Goal: Transaction & Acquisition: Download file/media

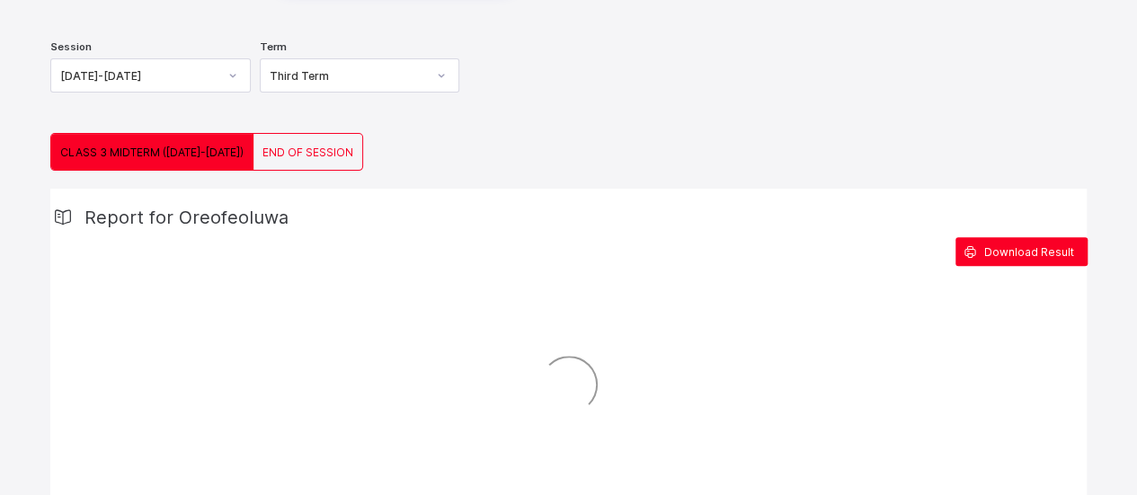
scroll to position [262, 0]
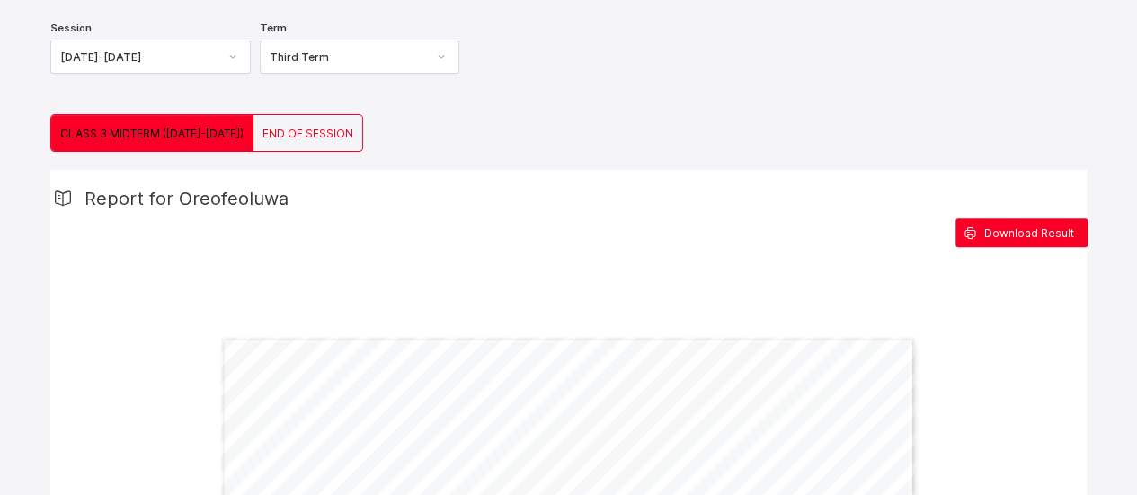
click at [274, 132] on span "END OF SESSION" at bounding box center [308, 133] width 91 height 13
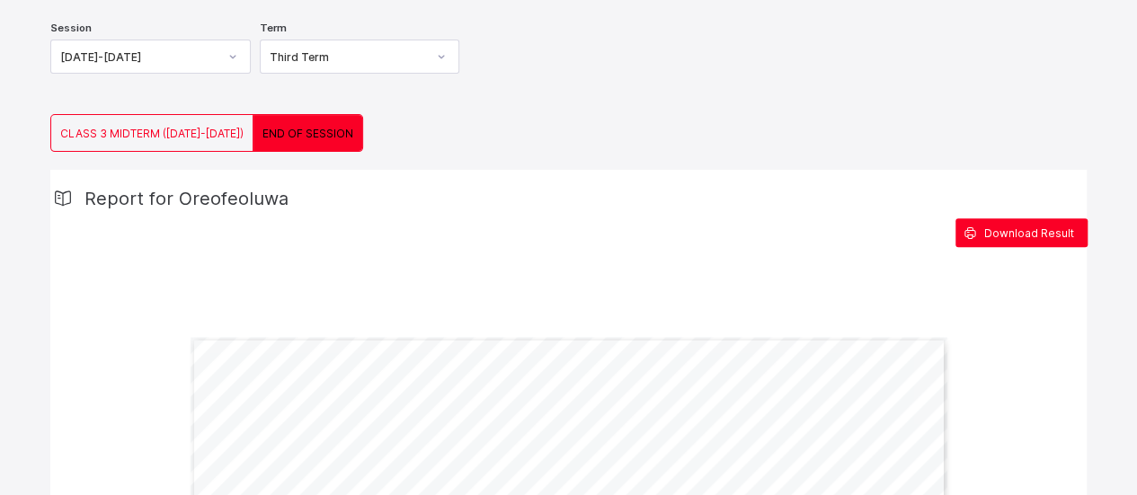
click at [1020, 231] on span "Download Result" at bounding box center [1029, 233] width 90 height 13
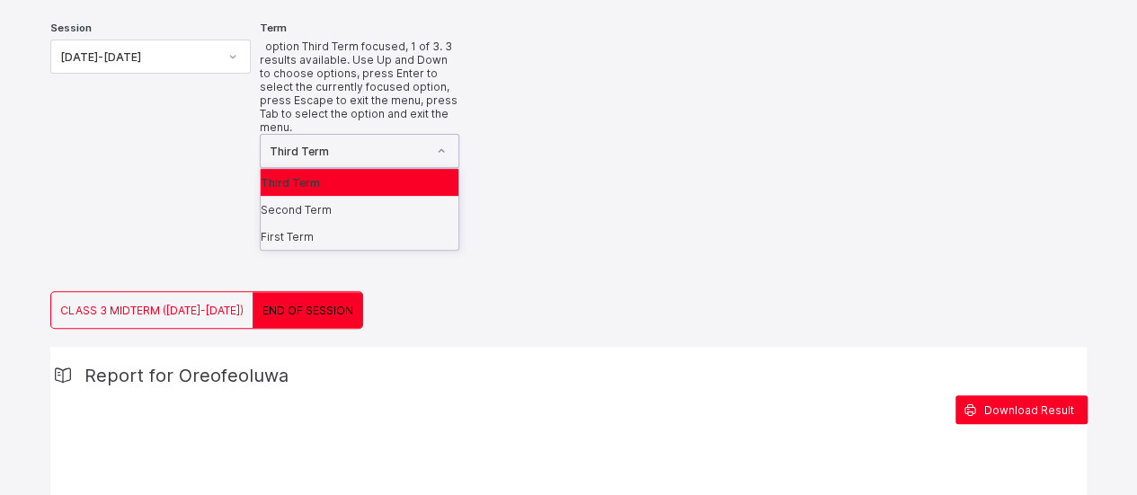
click at [447, 142] on icon at bounding box center [441, 151] width 11 height 18
click at [341, 196] on div "Second Term" at bounding box center [360, 209] width 199 height 27
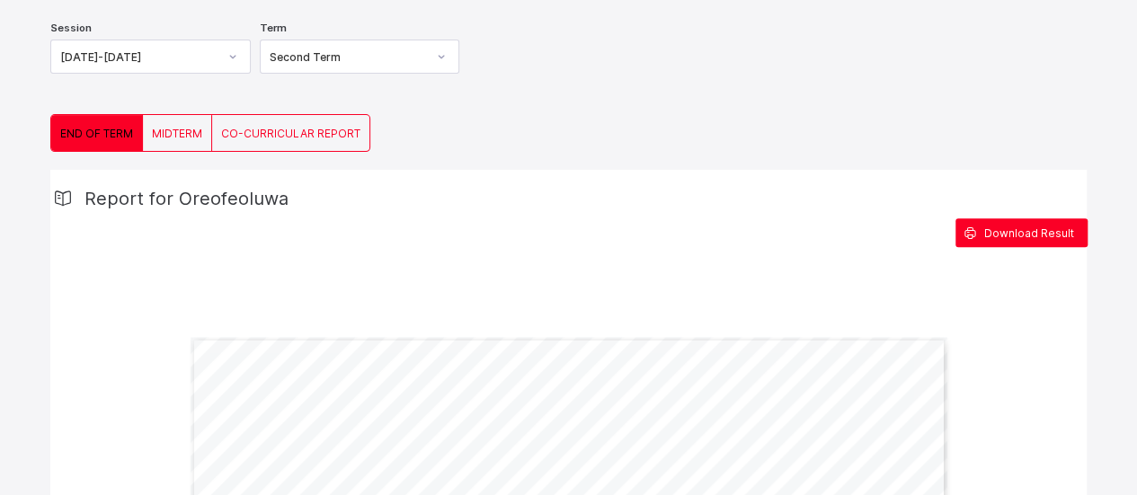
click at [1029, 222] on div "Download Result" at bounding box center [1022, 232] width 132 height 29
click at [442, 56] on icon at bounding box center [441, 57] width 11 height 18
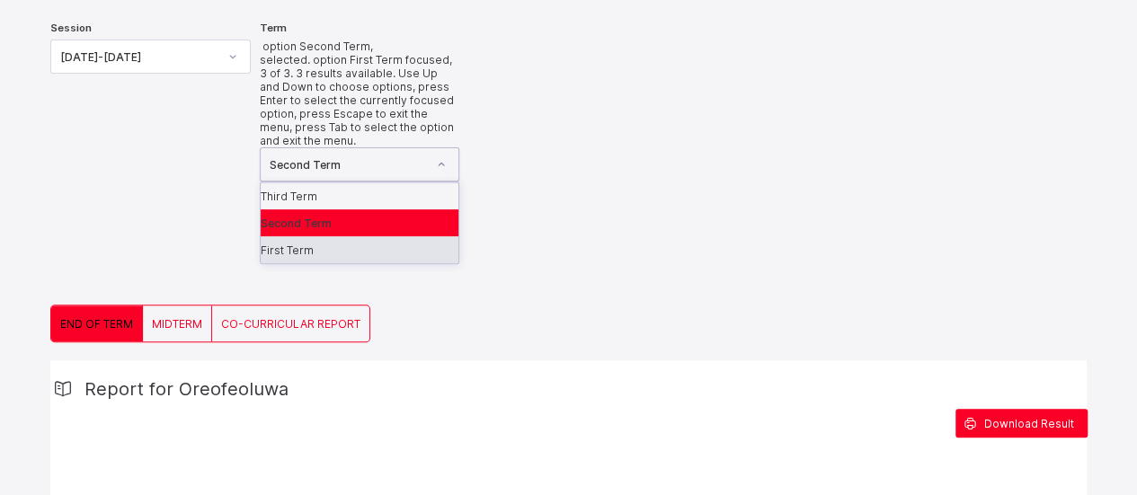
click at [336, 236] on div "First Term" at bounding box center [360, 249] width 199 height 27
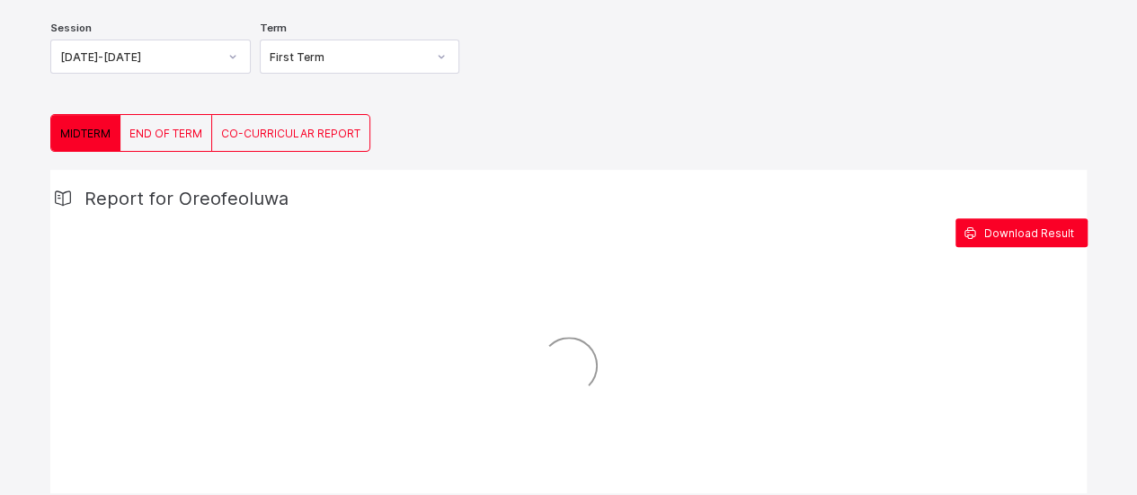
click at [167, 129] on span "END OF TERM" at bounding box center [165, 133] width 73 height 13
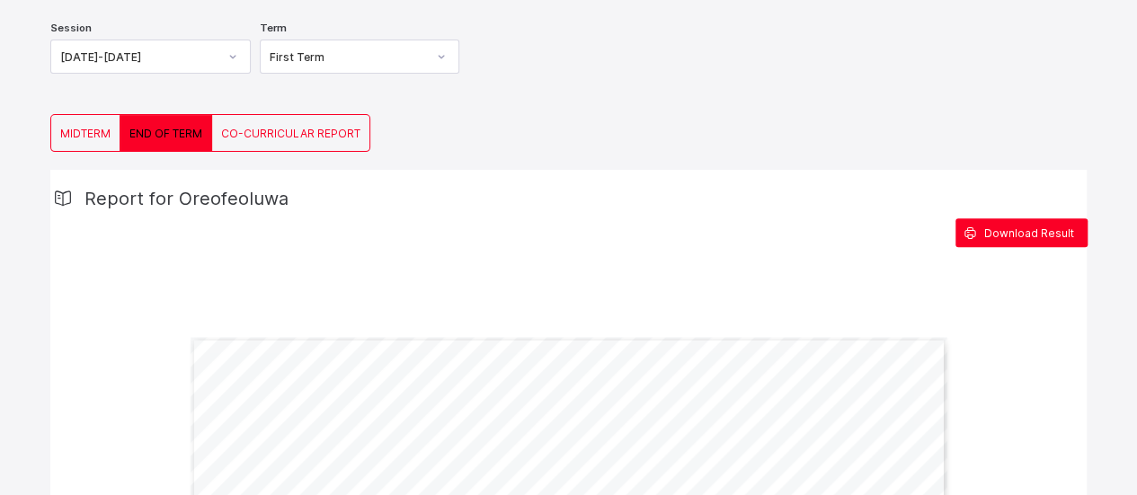
click at [1023, 228] on span "Download Result" at bounding box center [1029, 233] width 90 height 13
click at [236, 55] on icon at bounding box center [232, 57] width 11 height 18
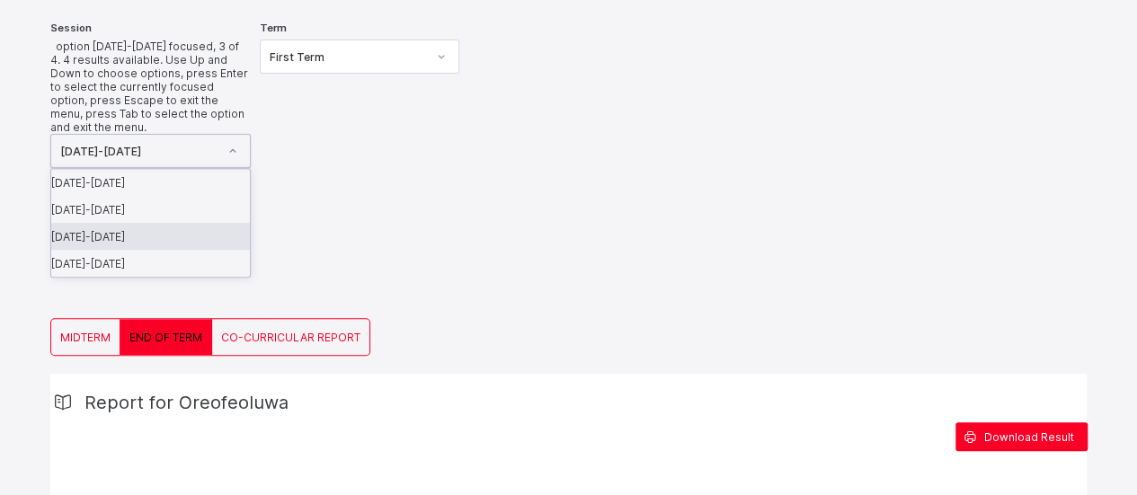
click at [158, 223] on div "[DATE]-[DATE]" at bounding box center [150, 236] width 199 height 27
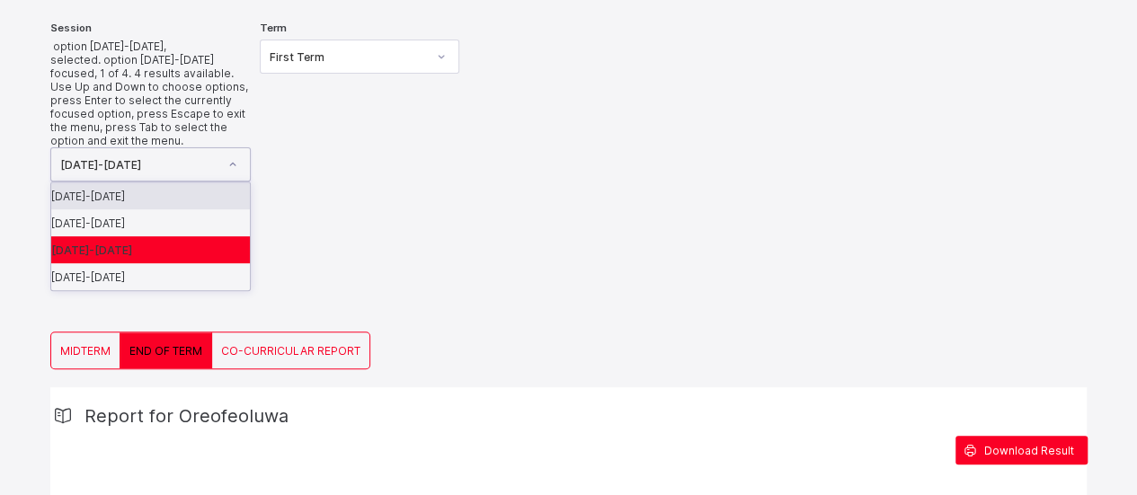
click at [237, 156] on icon at bounding box center [232, 165] width 11 height 18
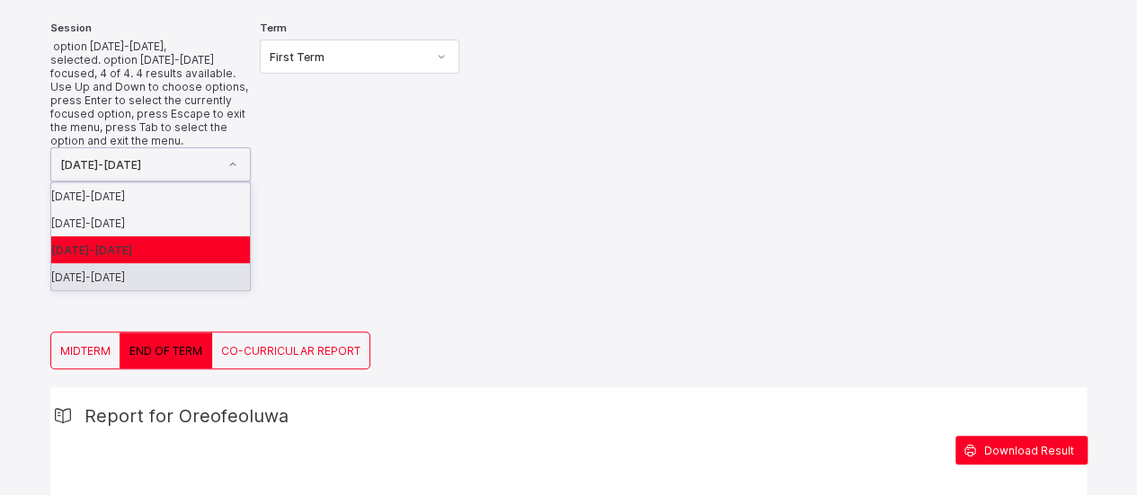
click at [117, 263] on div "2022-2023" at bounding box center [150, 276] width 199 height 27
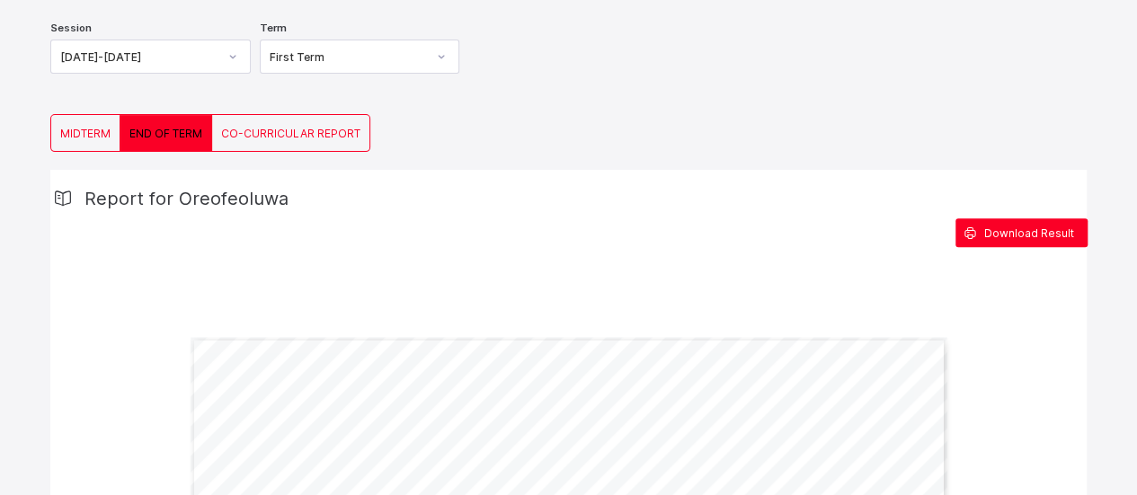
click at [82, 127] on span "MIDTERM" at bounding box center [85, 133] width 50 height 13
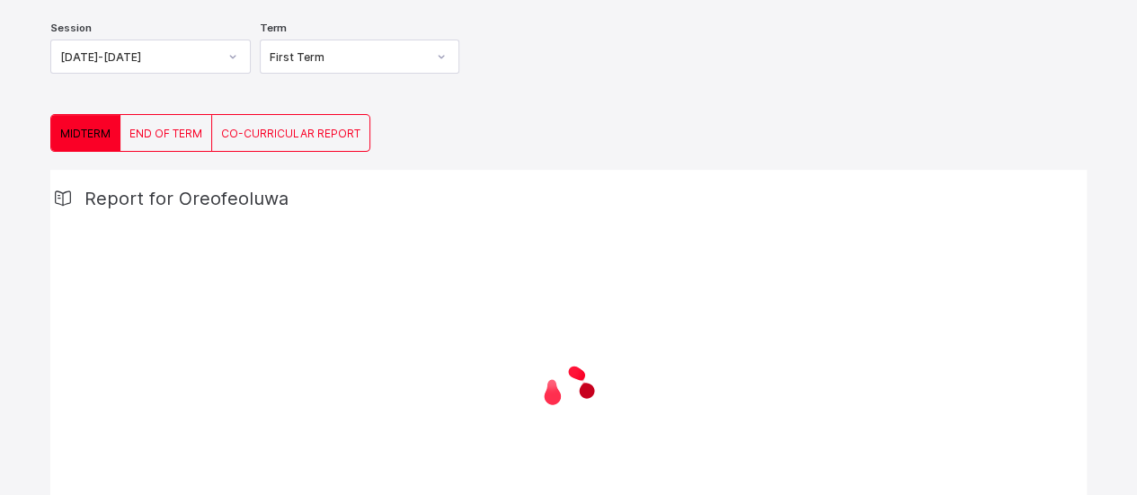
click at [175, 120] on div "END OF TERM" at bounding box center [166, 133] width 92 height 36
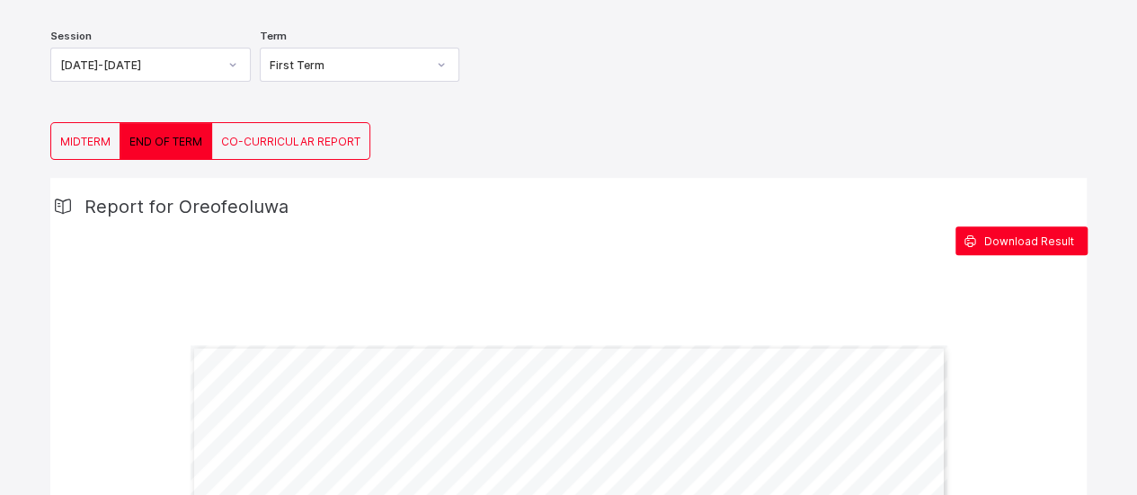
scroll to position [251, 0]
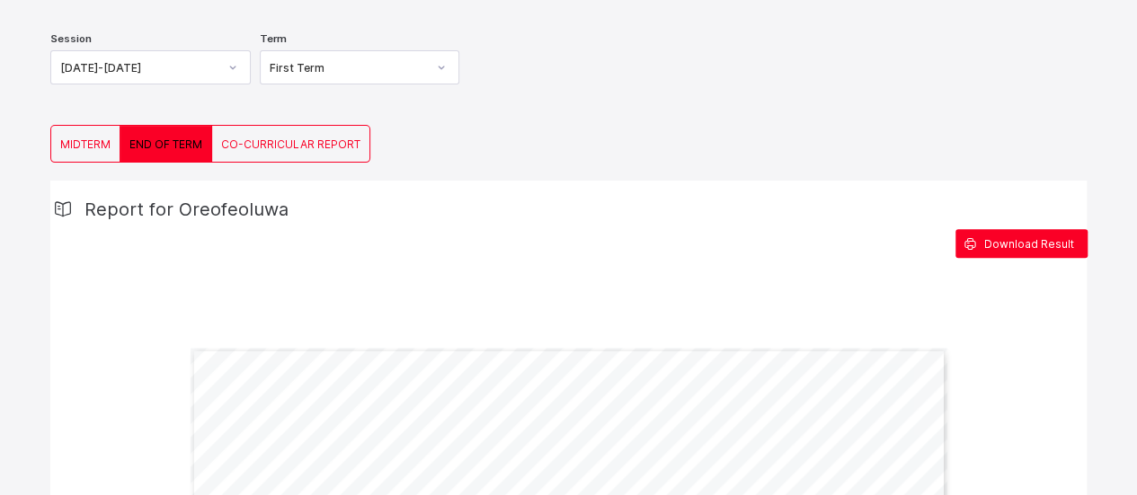
click at [1023, 237] on span "Download Result" at bounding box center [1029, 243] width 90 height 13
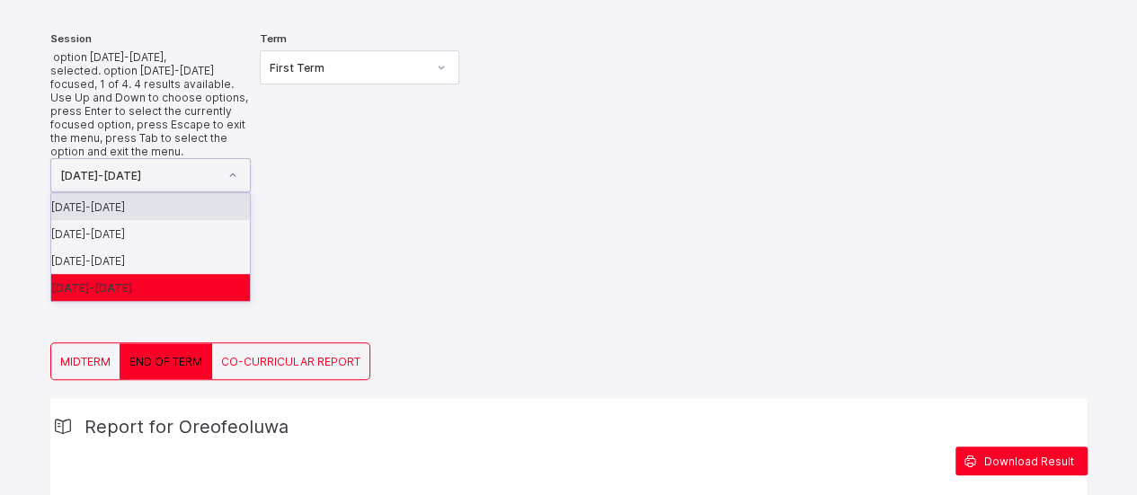
click at [234, 166] on icon at bounding box center [232, 175] width 11 height 18
click at [101, 274] on div "2022-2023" at bounding box center [150, 287] width 199 height 27
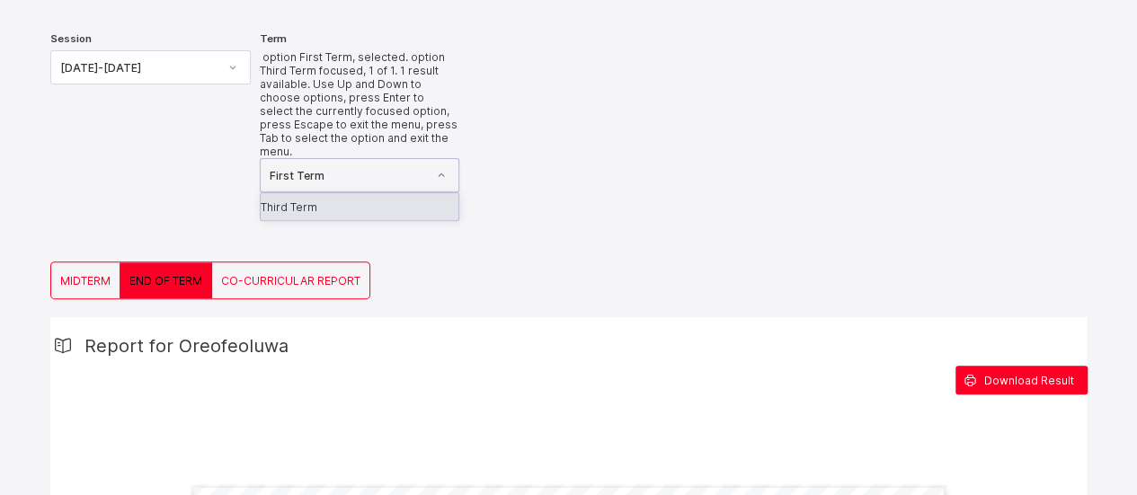
click at [447, 166] on icon at bounding box center [441, 175] width 11 height 18
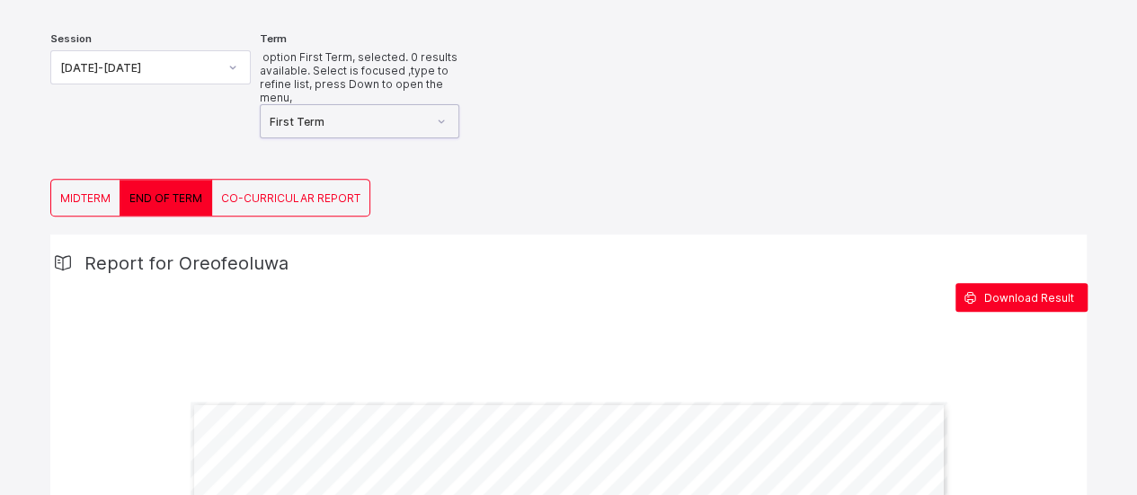
click at [447, 112] on icon at bounding box center [441, 121] width 11 height 18
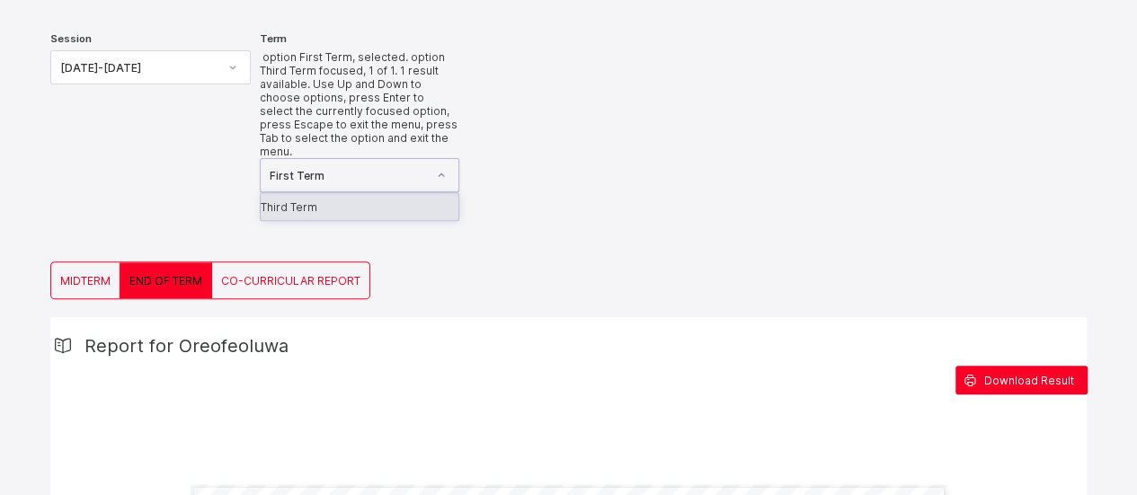
click at [451, 161] on div at bounding box center [441, 175] width 31 height 29
click at [500, 101] on div "Session 2022-2023 Term option First Term, selected. option Third Term focused, …" at bounding box center [568, 137] width 1037 height 247
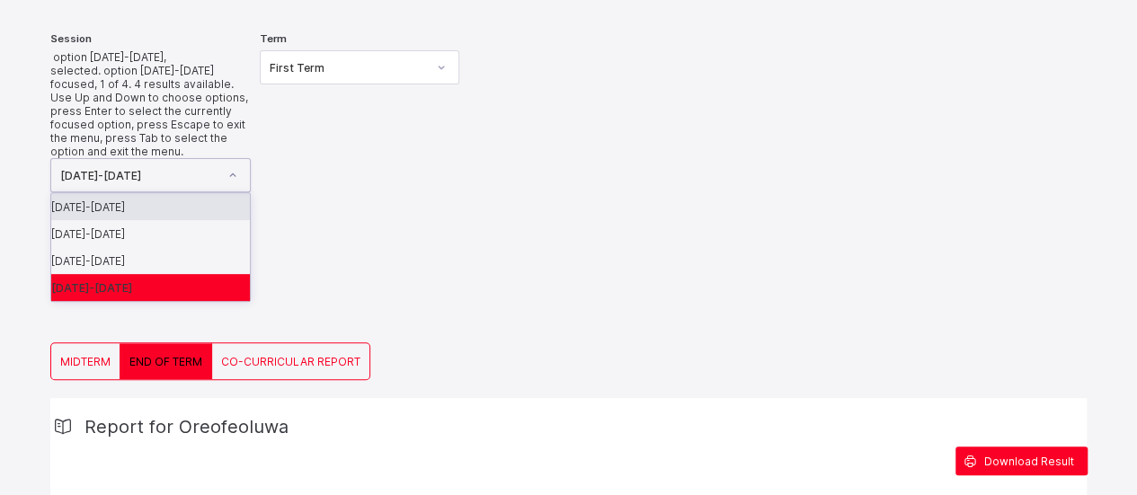
click at [238, 166] on icon at bounding box center [232, 175] width 11 height 18
click at [105, 274] on div "2022-2023" at bounding box center [150, 287] width 199 height 27
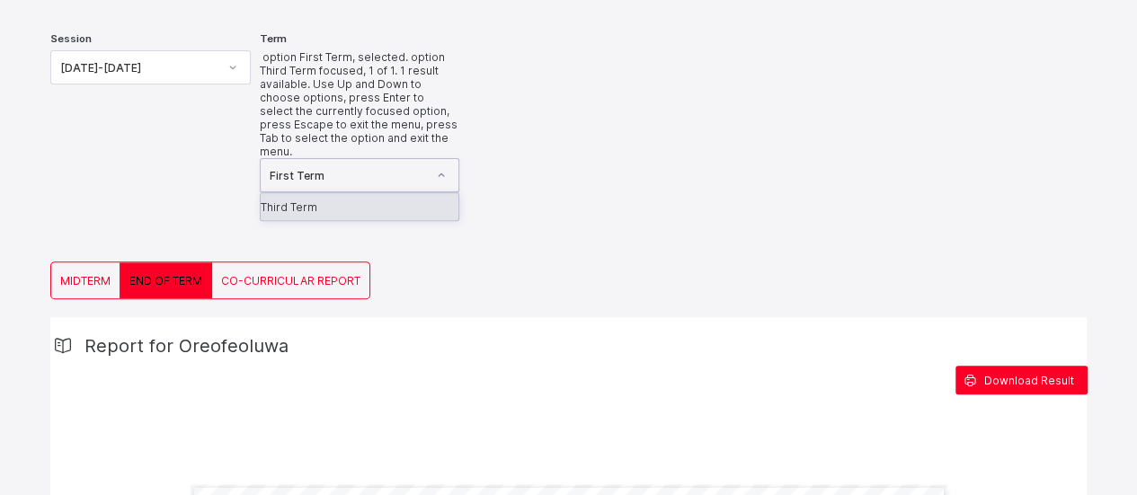
click at [447, 166] on icon at bounding box center [441, 175] width 11 height 18
click at [356, 193] on div "Third Term" at bounding box center [360, 206] width 199 height 27
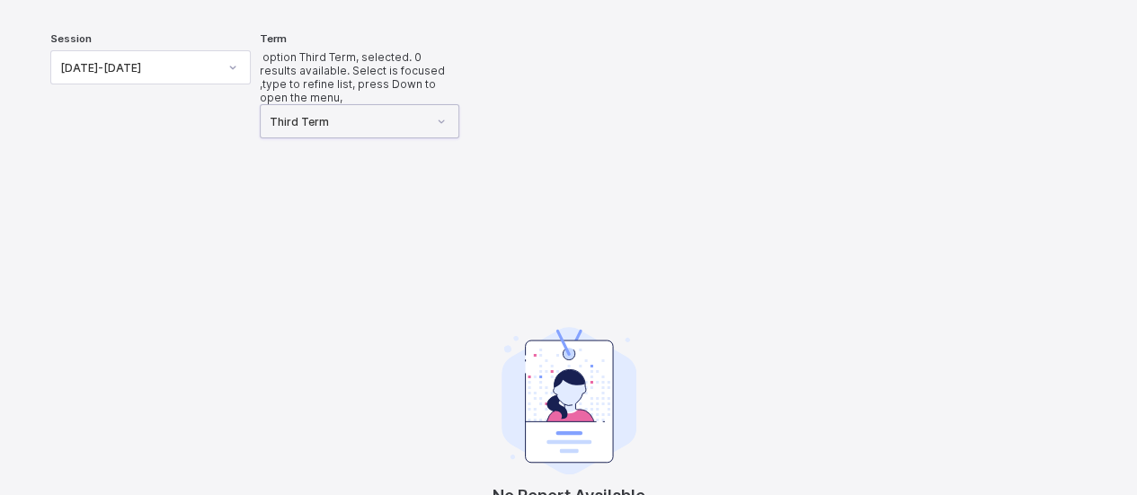
click at [236, 64] on icon at bounding box center [232, 67] width 11 height 18
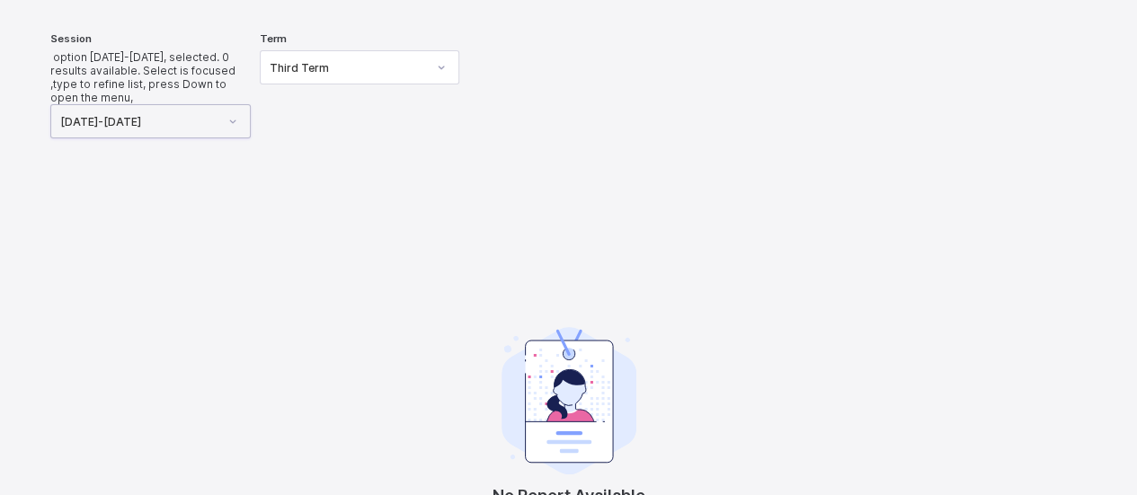
scroll to position [0, 0]
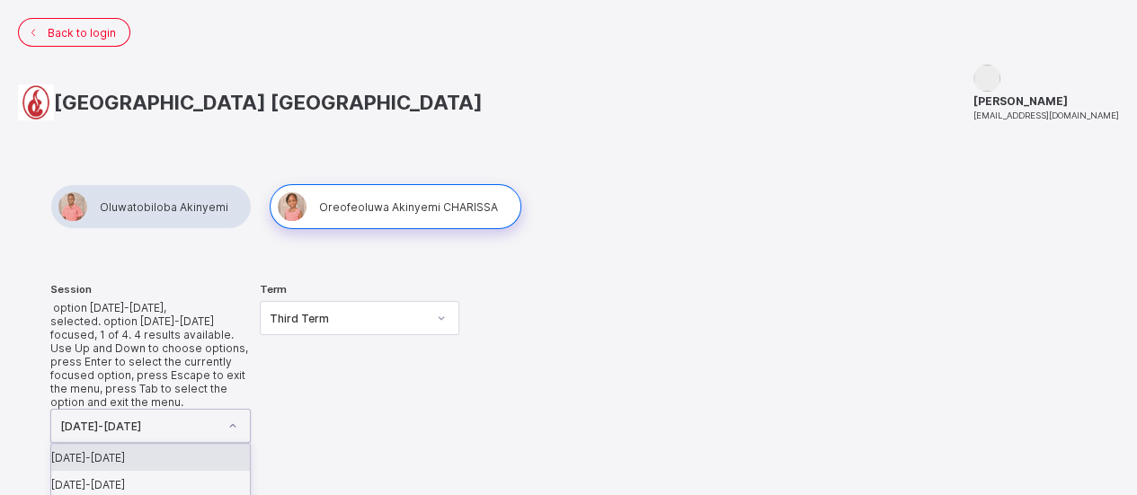
click at [235, 424] on icon at bounding box center [232, 426] width 6 height 4
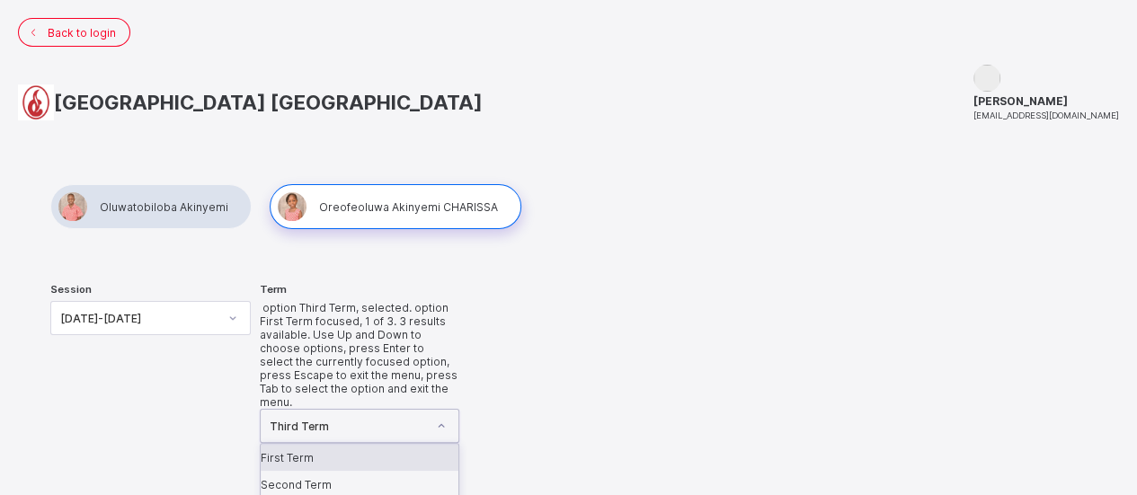
click at [444, 417] on icon at bounding box center [441, 426] width 11 height 18
click at [334, 444] on div "First Term" at bounding box center [360, 457] width 199 height 27
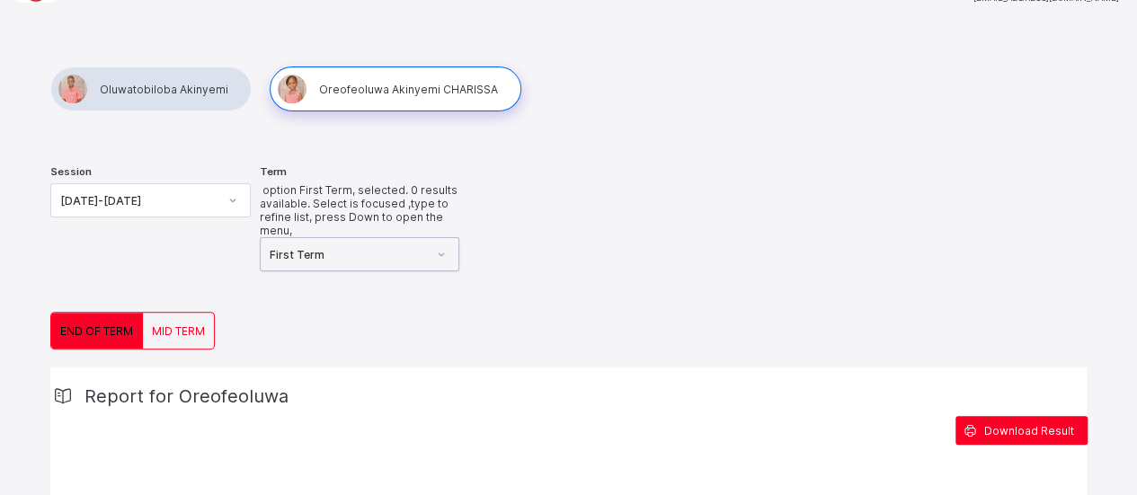
scroll to position [106, 0]
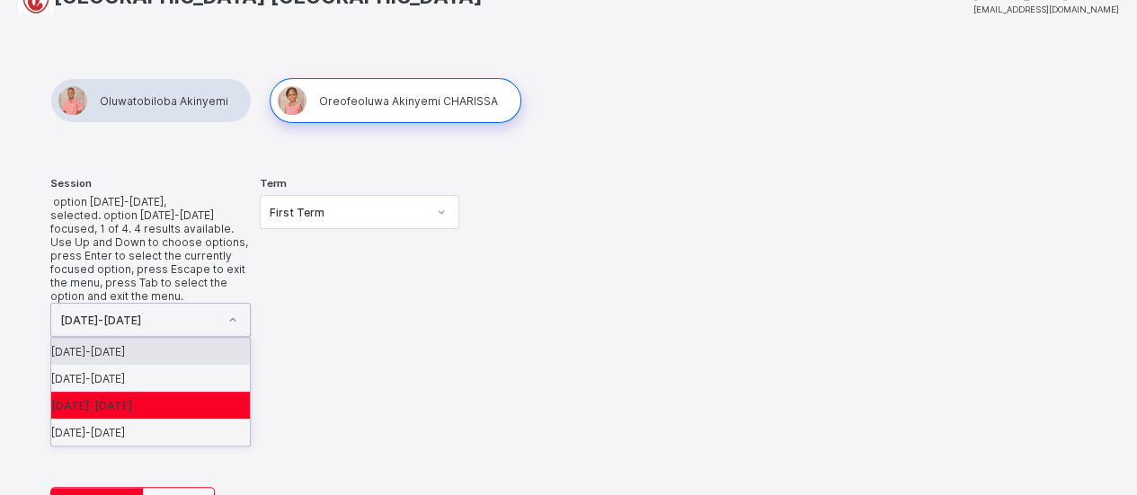
click at [234, 311] on icon at bounding box center [232, 320] width 11 height 18
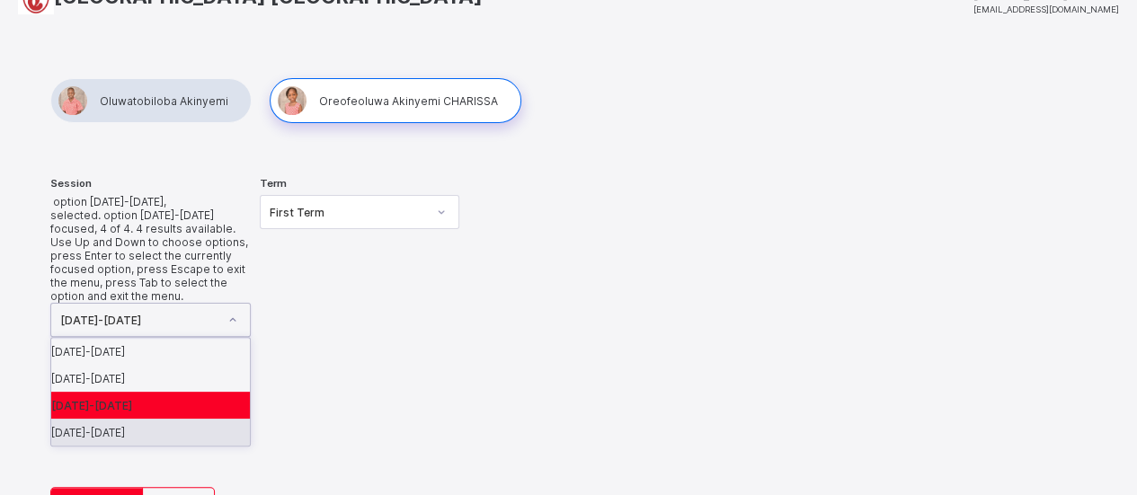
click at [120, 419] on div "2022-2023" at bounding box center [150, 432] width 199 height 27
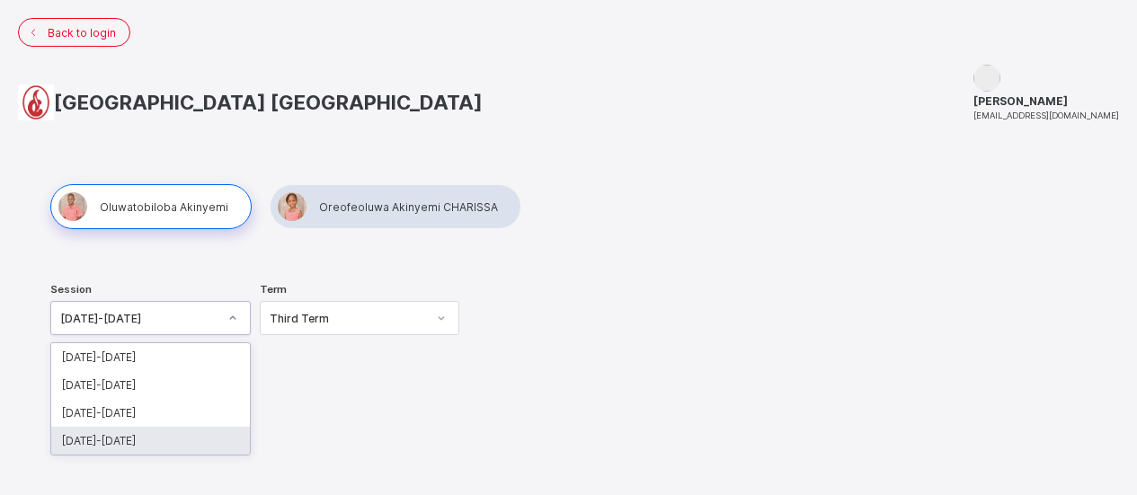
scroll to position [106, 0]
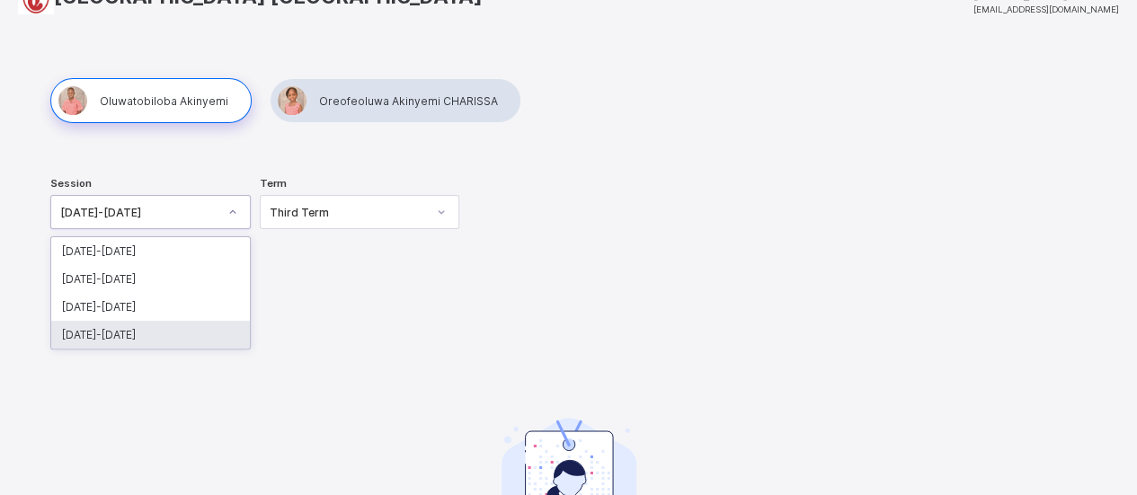
click at [133, 324] on div "2022-2023" at bounding box center [150, 335] width 199 height 28
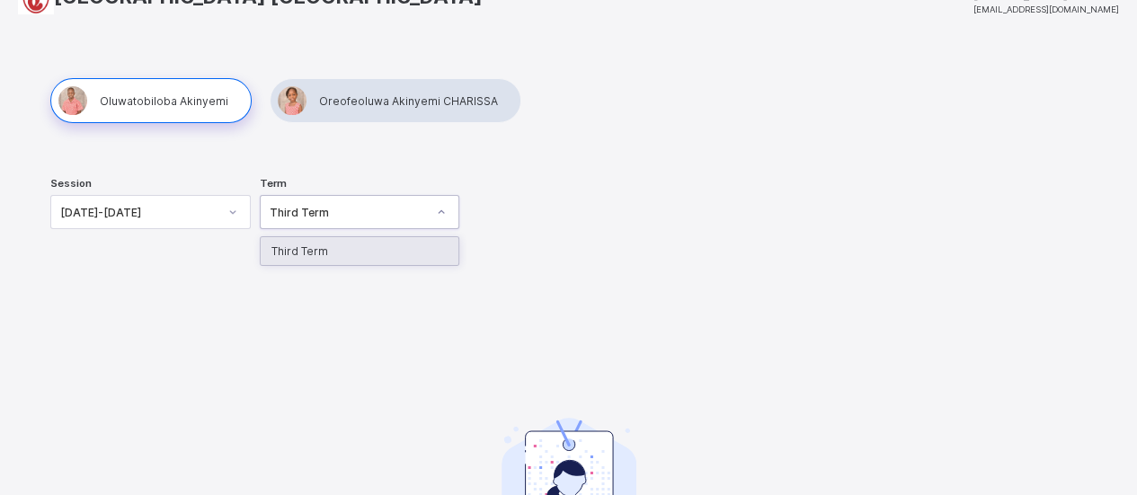
click at [447, 211] on icon at bounding box center [441, 212] width 11 height 18
click at [383, 209] on div "Third Term" at bounding box center [348, 212] width 157 height 13
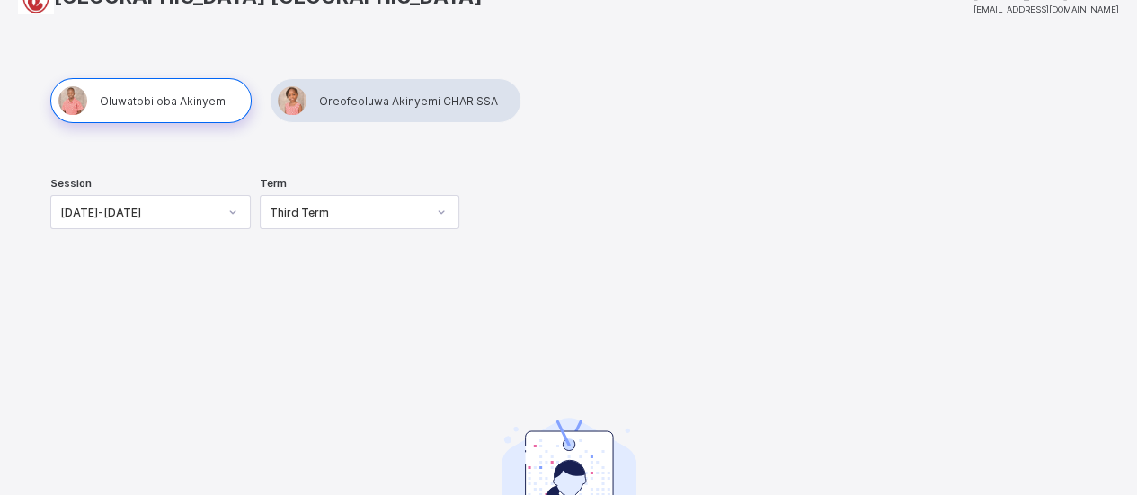
click at [363, 94] on div at bounding box center [396, 100] width 252 height 45
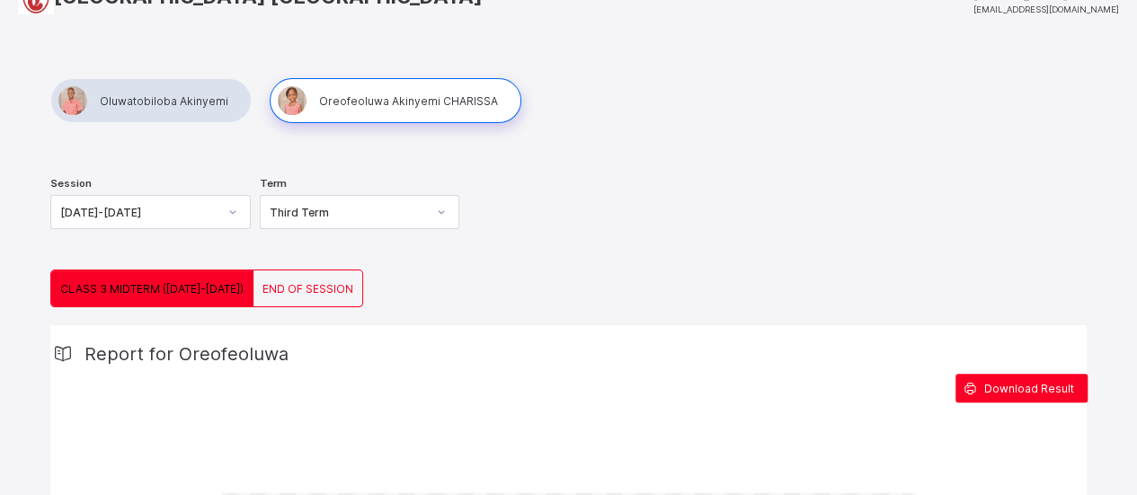
click at [279, 285] on span "END OF SESSION" at bounding box center [308, 288] width 91 height 13
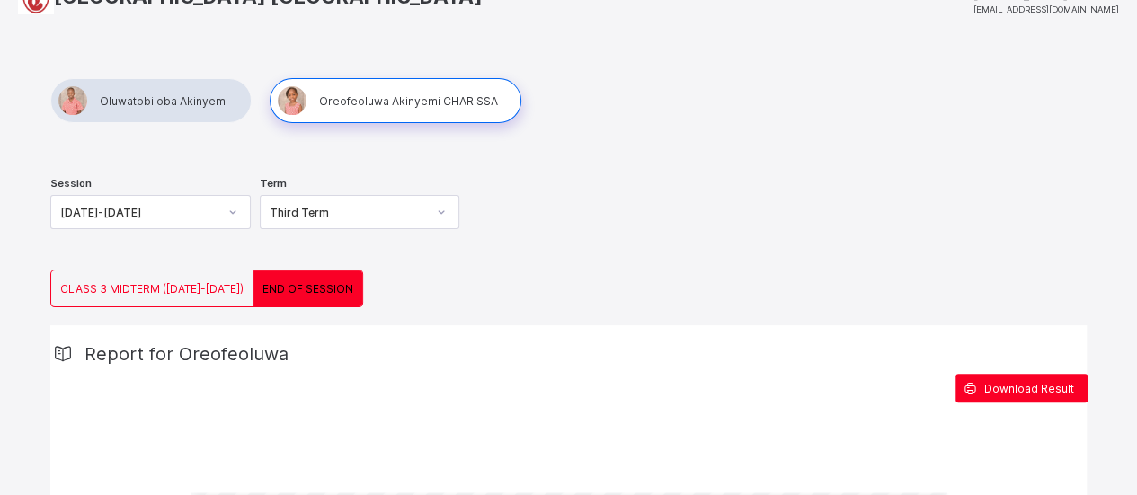
click at [446, 213] on icon at bounding box center [441, 212] width 11 height 18
click at [514, 219] on div "Session 2022-2023 Term Third Term" at bounding box center [568, 214] width 1037 height 111
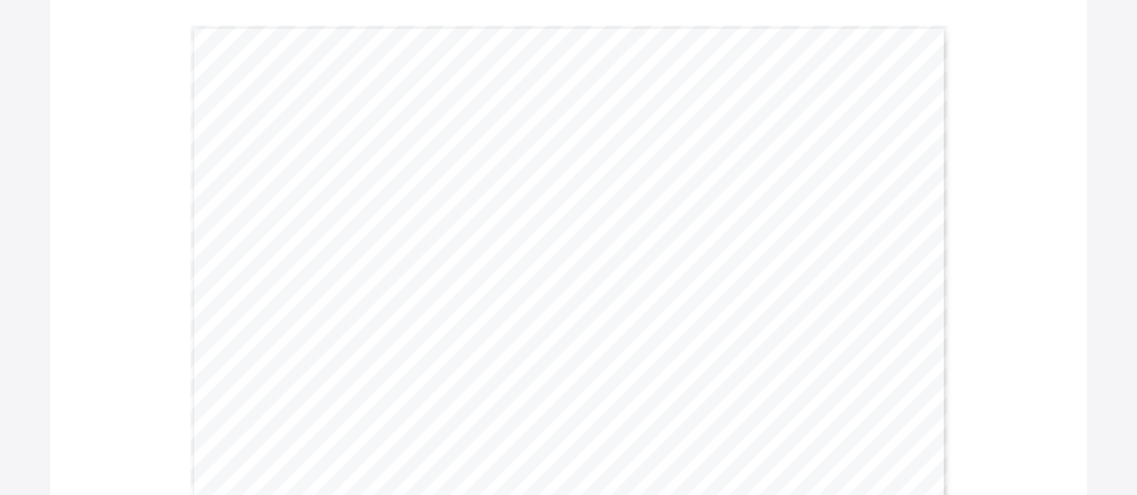
scroll to position [0, 0]
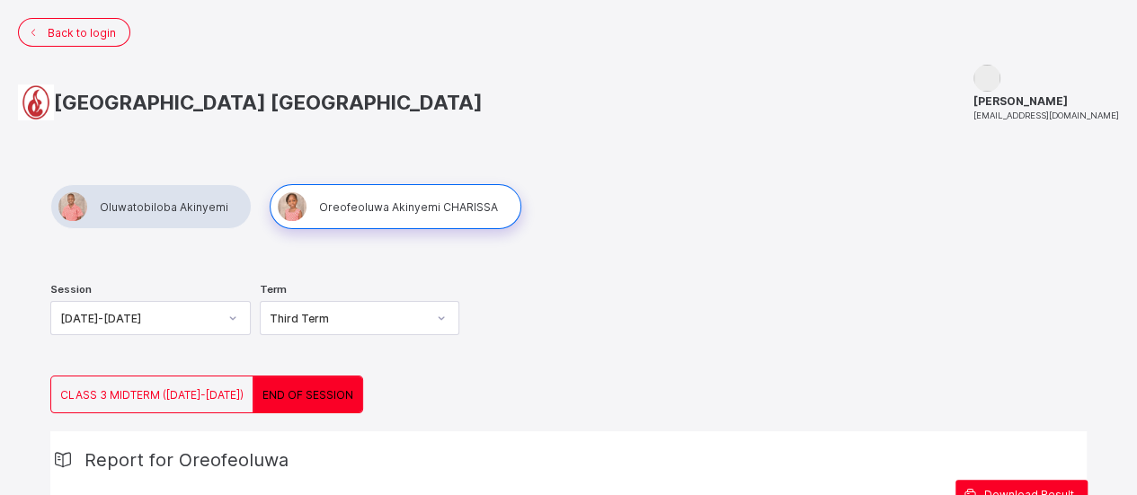
click at [241, 319] on div at bounding box center [233, 318] width 31 height 29
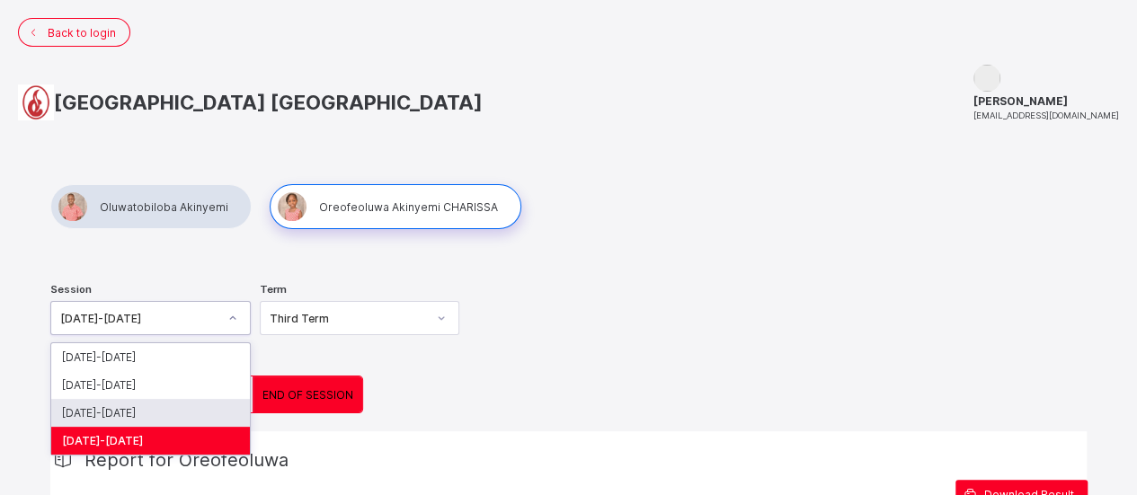
click at [108, 402] on div "[DATE]-[DATE]" at bounding box center [150, 413] width 199 height 28
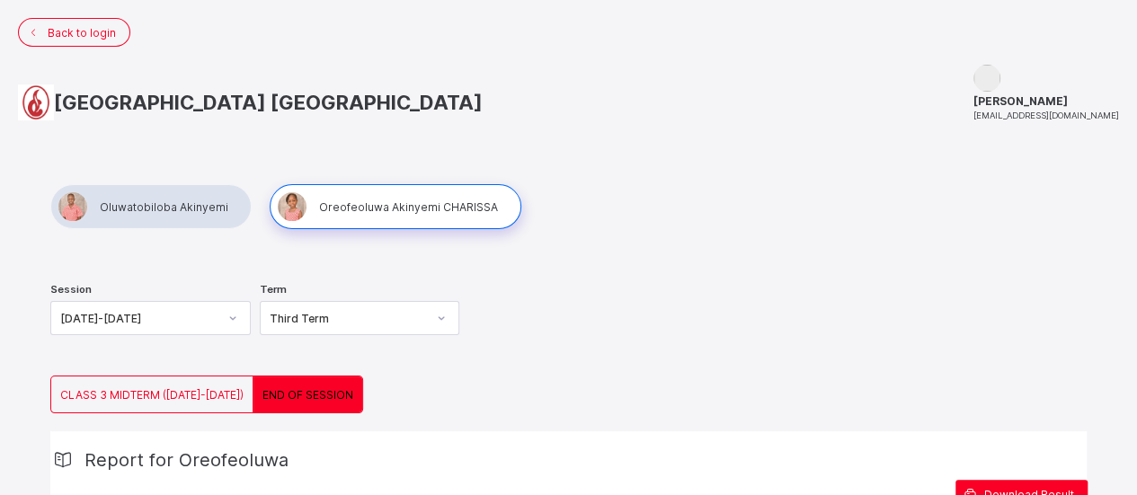
click at [144, 394] on span "CLASS 3 MIDTERM (2024-2025)" at bounding box center [151, 394] width 183 height 13
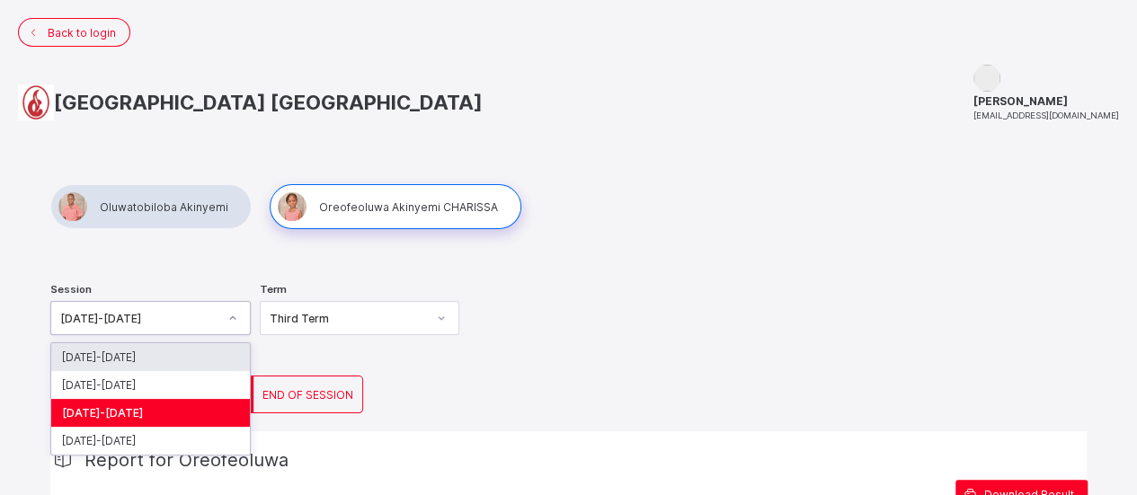
click at [234, 319] on icon at bounding box center [232, 318] width 11 height 18
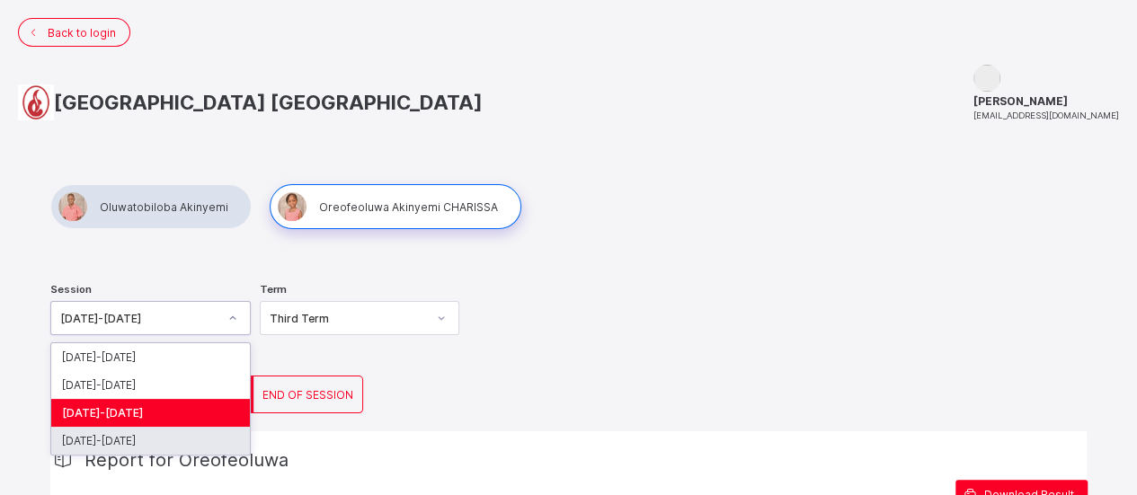
click at [122, 434] on div "2022-2023" at bounding box center [150, 441] width 199 height 28
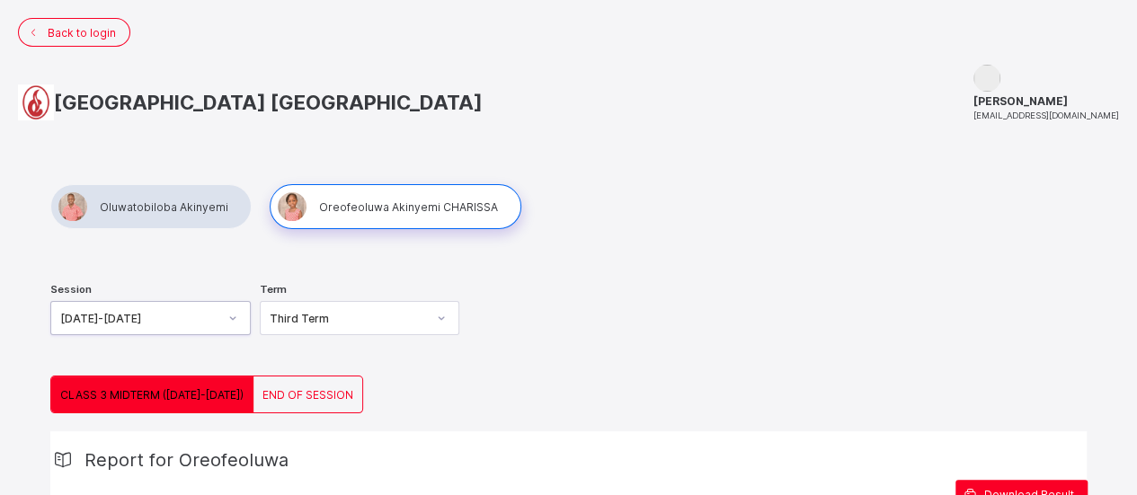
click at [302, 389] on span "END OF SESSION" at bounding box center [308, 394] width 91 height 13
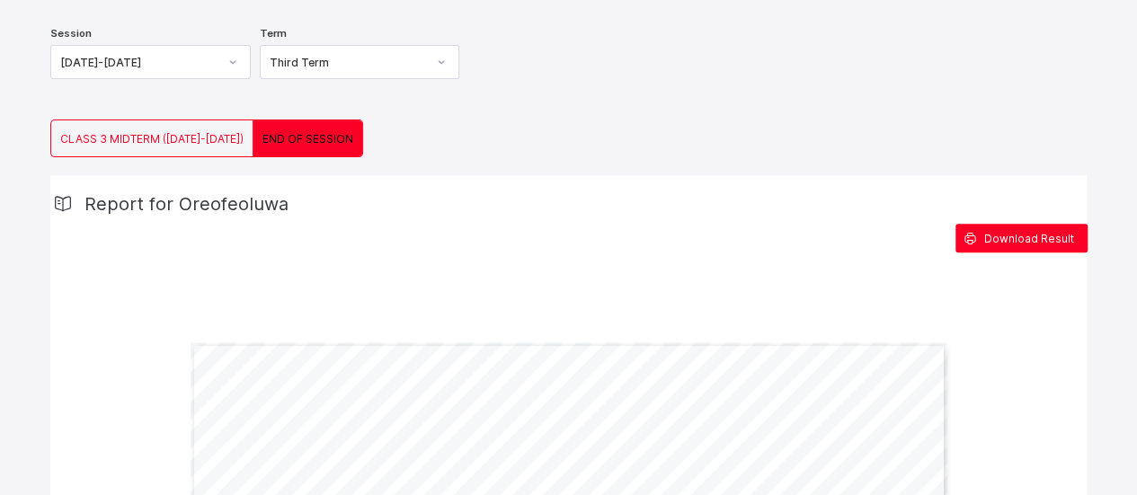
scroll to position [254, 0]
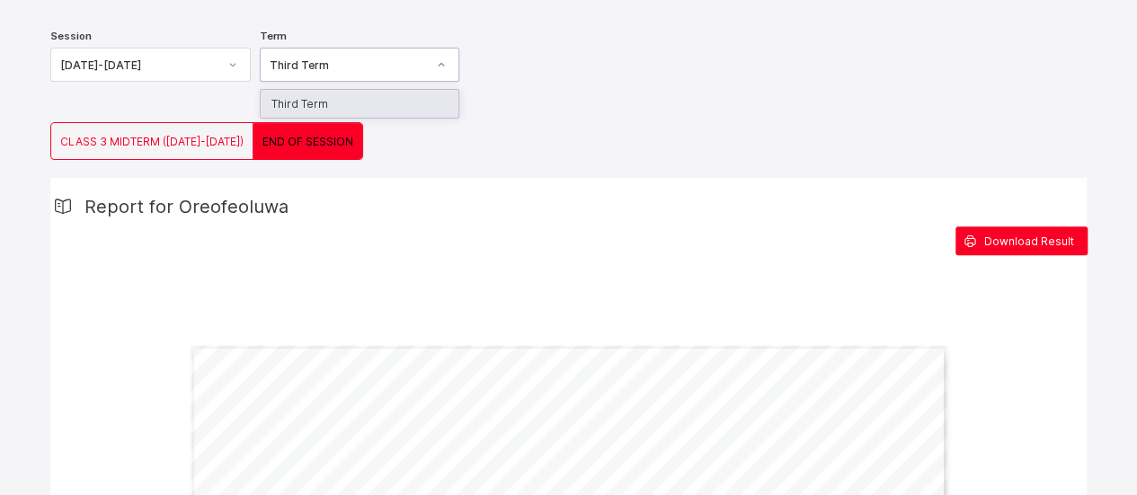
click at [447, 60] on icon at bounding box center [441, 65] width 11 height 18
click at [1028, 235] on span "Download Result" at bounding box center [1029, 241] width 90 height 13
click at [241, 65] on div at bounding box center [233, 64] width 31 height 29
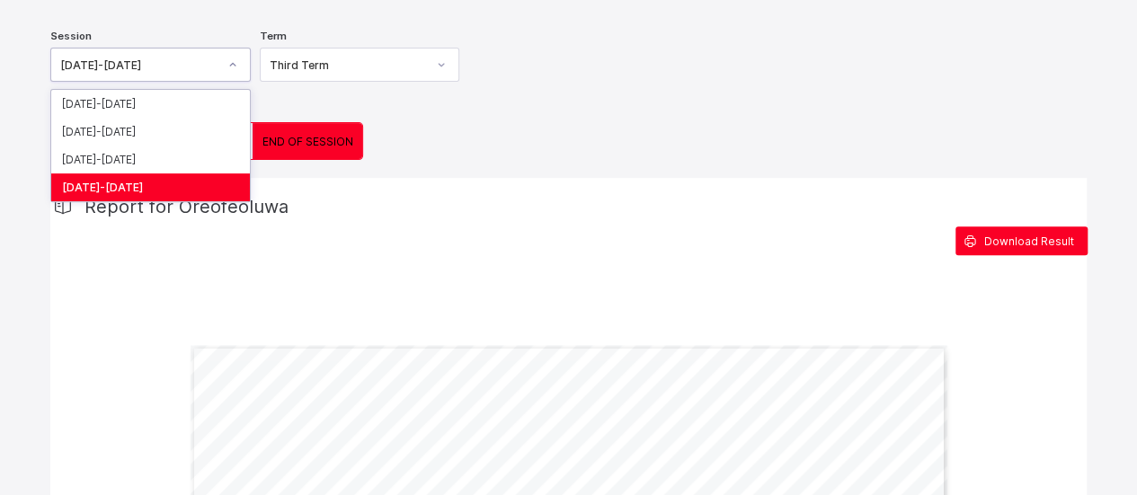
click at [106, 183] on div "2022-2023" at bounding box center [150, 188] width 199 height 28
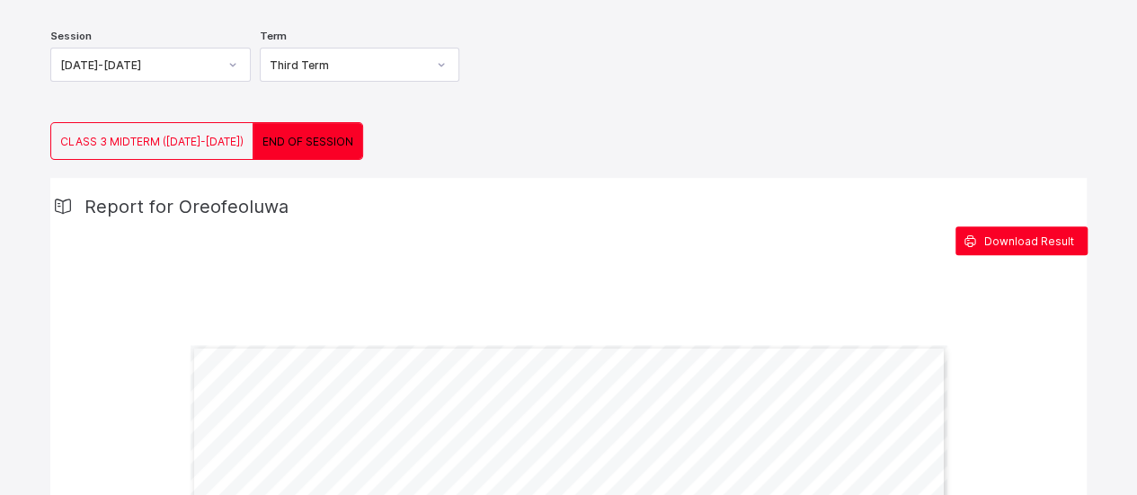
click at [138, 135] on span "CLASS 3 MIDTERM (2024-2025)" at bounding box center [151, 141] width 183 height 13
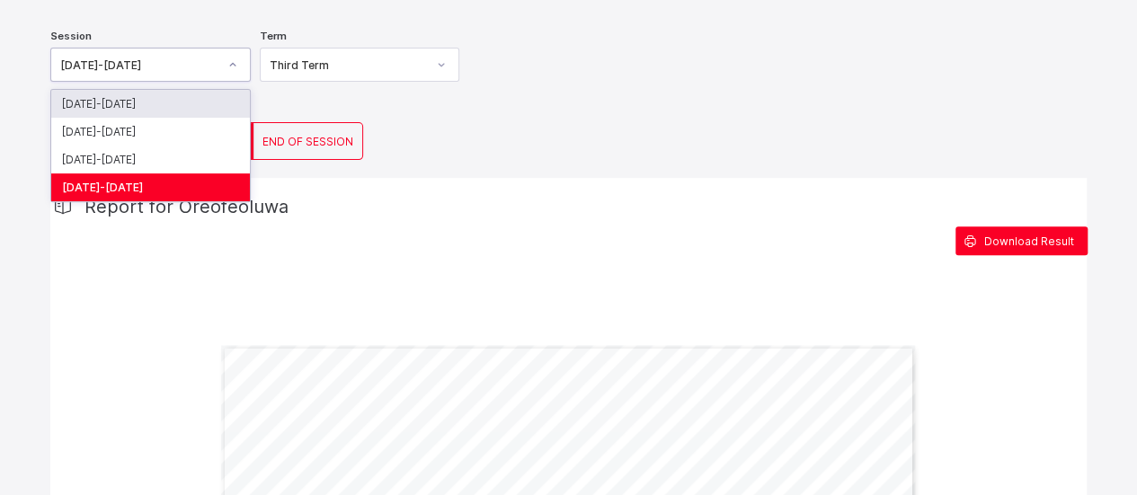
click at [235, 60] on icon at bounding box center [232, 65] width 11 height 18
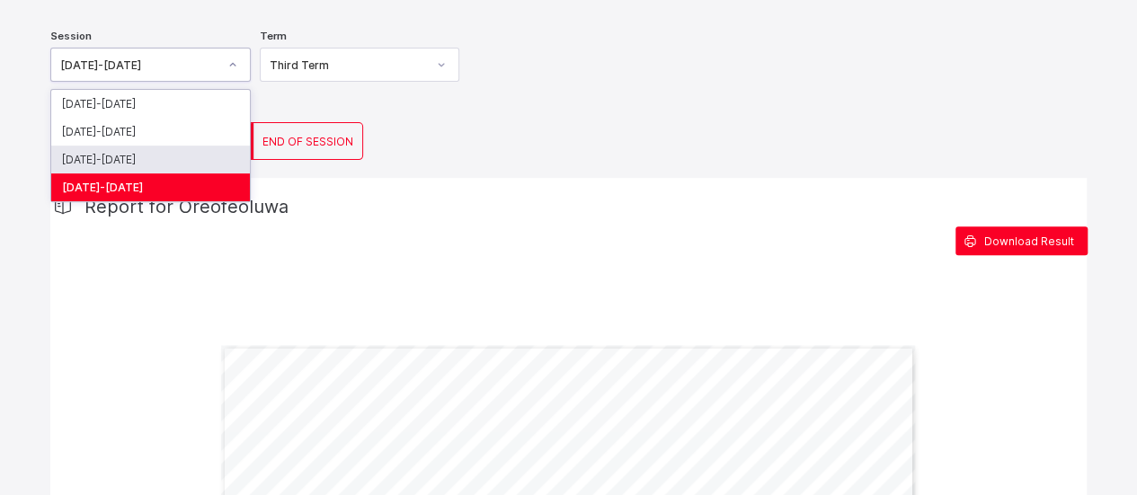
click at [114, 160] on div "[DATE]-[DATE]" at bounding box center [150, 160] width 199 height 28
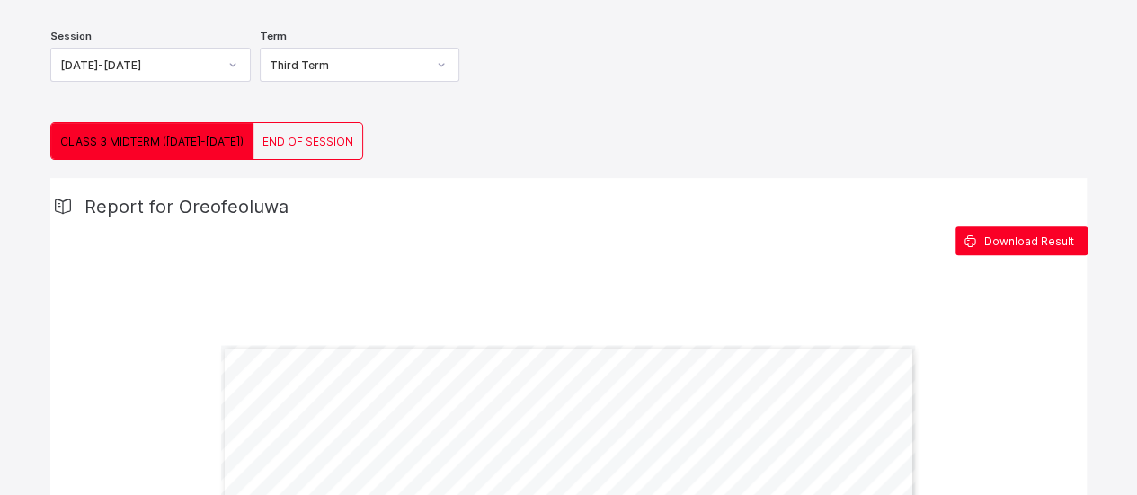
click at [274, 135] on span "END OF SESSION" at bounding box center [308, 141] width 91 height 13
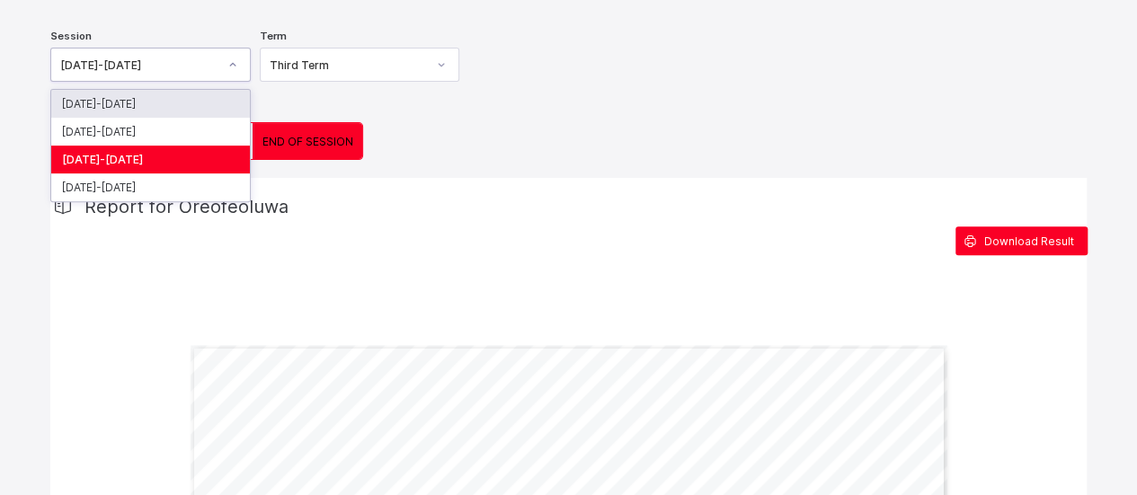
click at [238, 60] on icon at bounding box center [232, 65] width 11 height 18
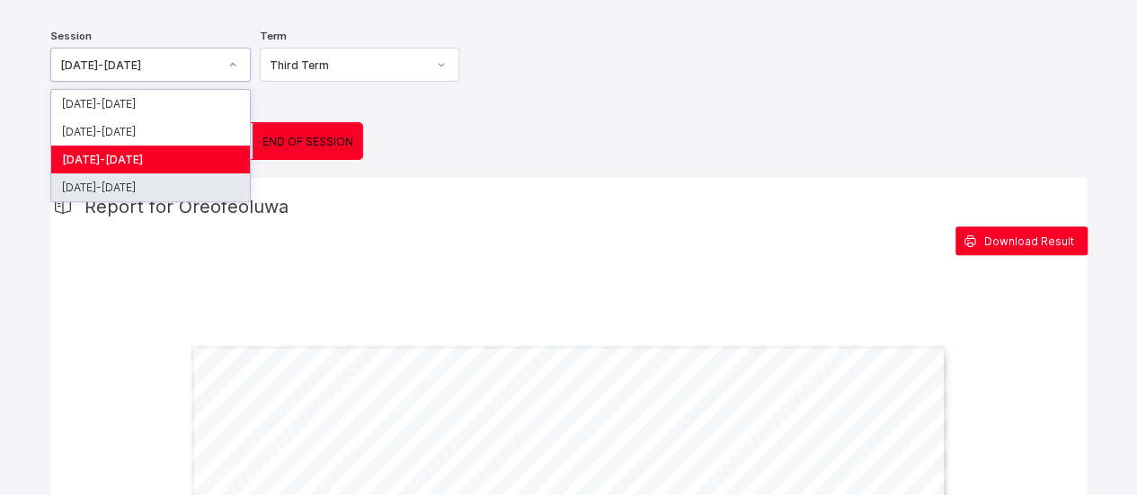
click at [86, 184] on div "2022-2023" at bounding box center [150, 188] width 199 height 28
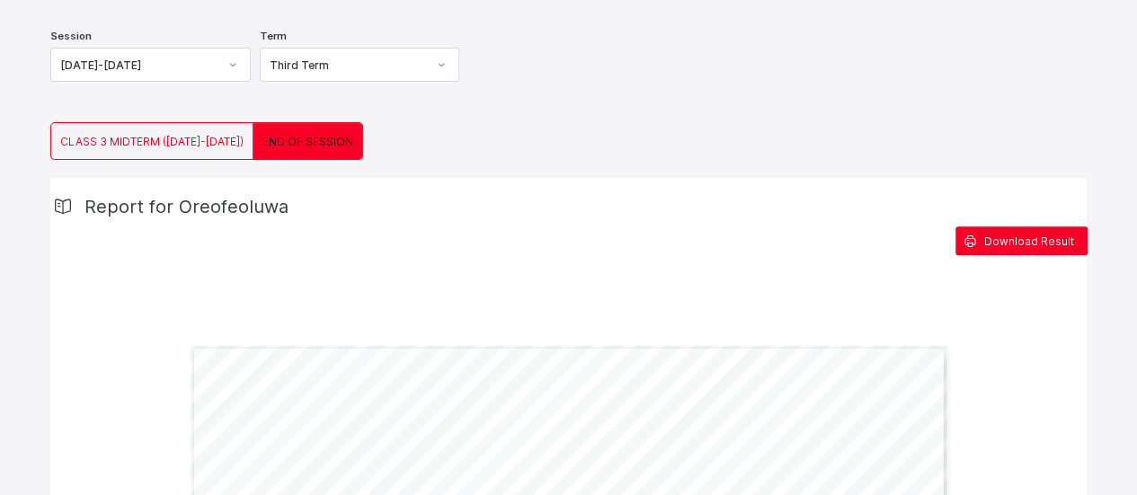
click at [284, 135] on span "END OF SESSION" at bounding box center [308, 141] width 91 height 13
click at [292, 135] on span "END OF SESSION" at bounding box center [308, 141] width 91 height 13
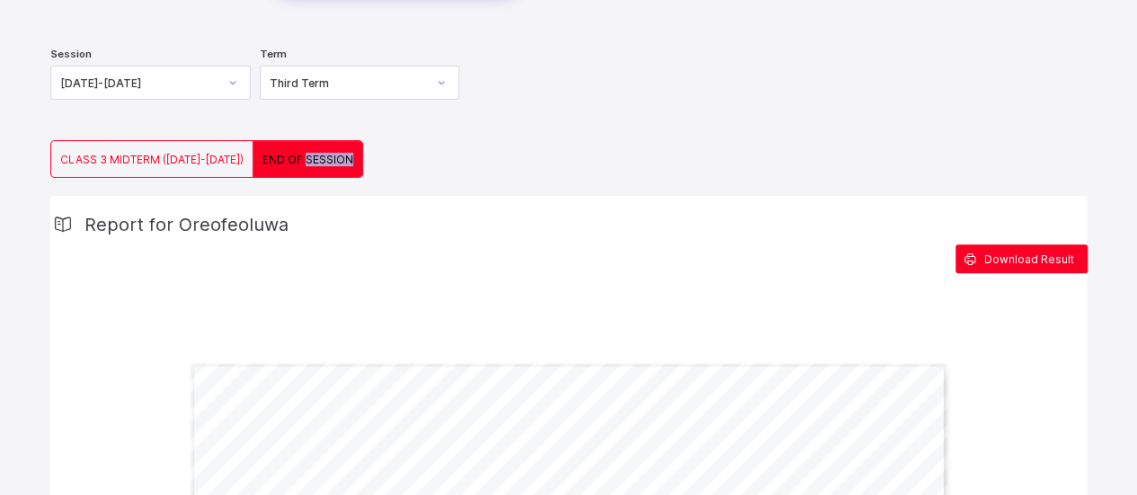
scroll to position [183, 0]
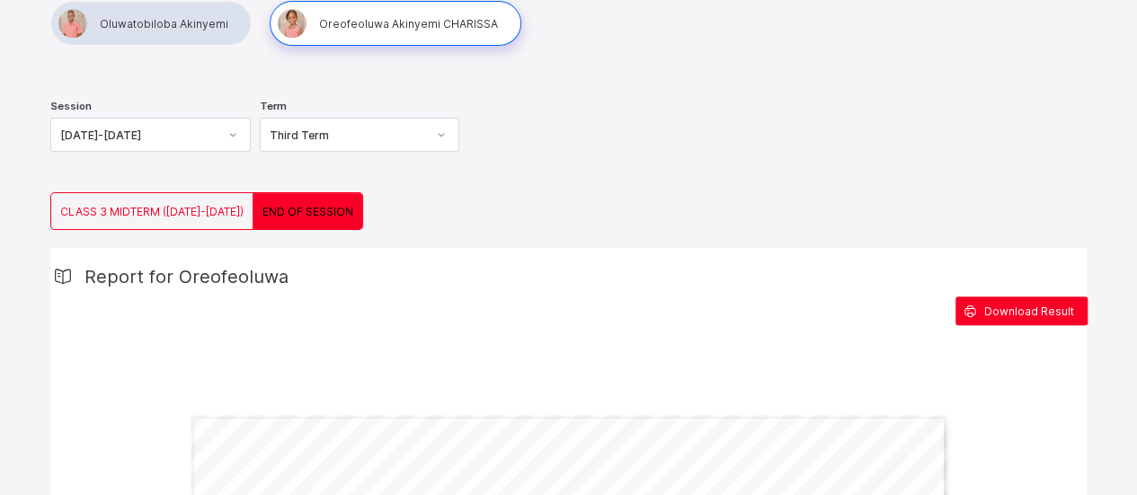
click at [236, 136] on icon at bounding box center [232, 135] width 11 height 18
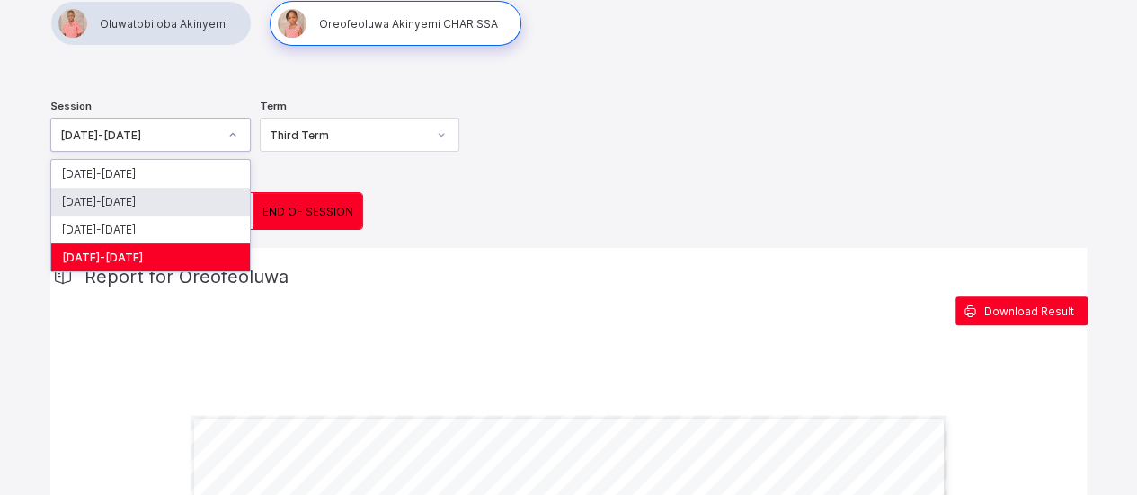
click at [122, 200] on div "2024-2025" at bounding box center [150, 202] width 199 height 28
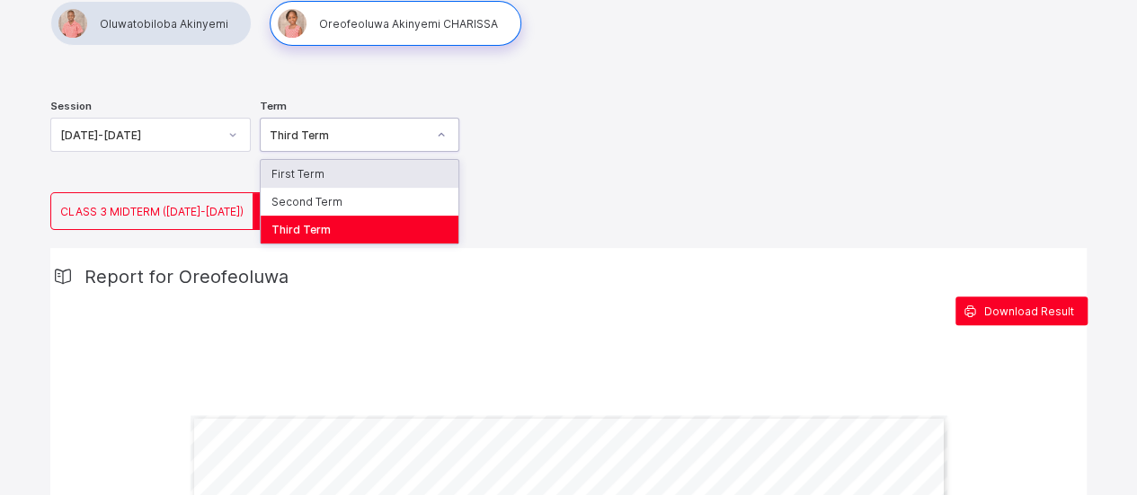
click at [447, 129] on icon at bounding box center [441, 135] width 11 height 18
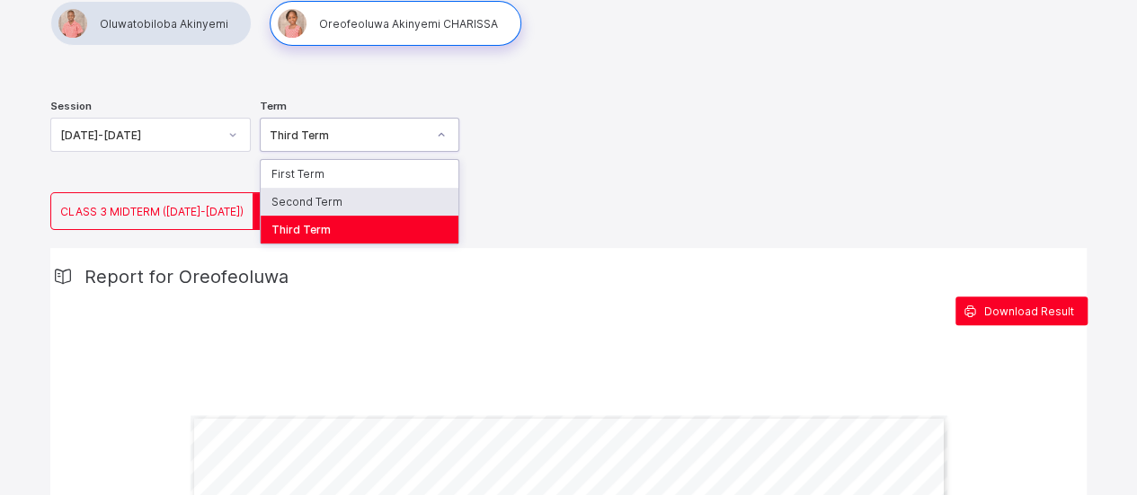
click at [324, 199] on div "Second Term" at bounding box center [360, 202] width 199 height 28
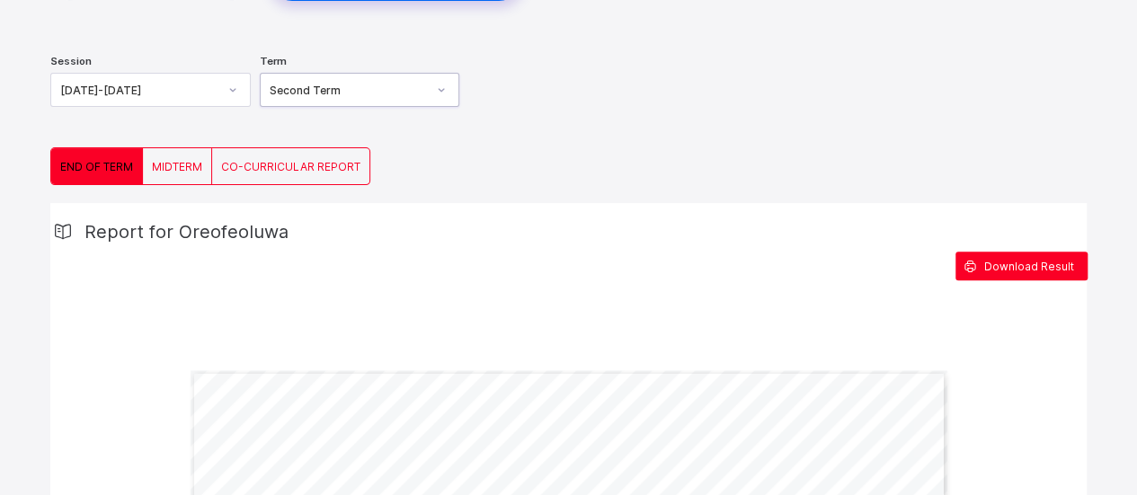
scroll to position [220, 0]
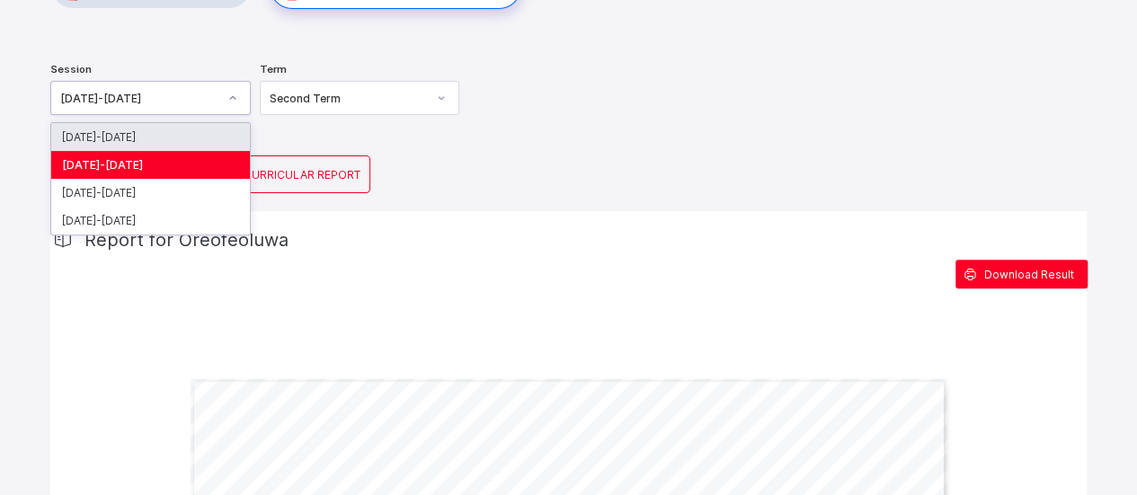
click at [230, 102] on div at bounding box center [233, 98] width 31 height 29
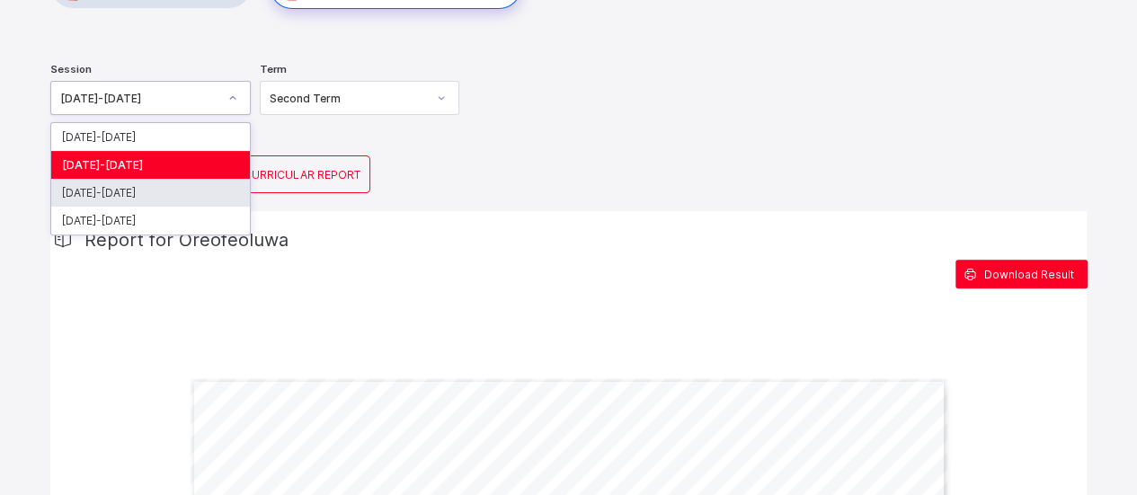
click at [127, 181] on div "[DATE]-[DATE]" at bounding box center [150, 193] width 199 height 28
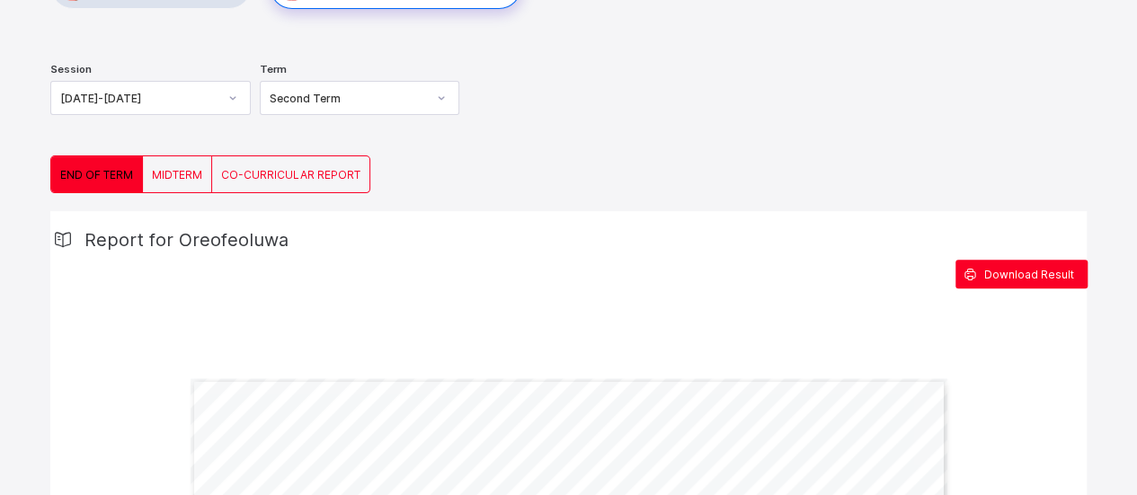
click at [101, 168] on span "END OF TERM" at bounding box center [96, 174] width 73 height 13
click at [182, 168] on span "MIDTERM" at bounding box center [177, 174] width 50 height 13
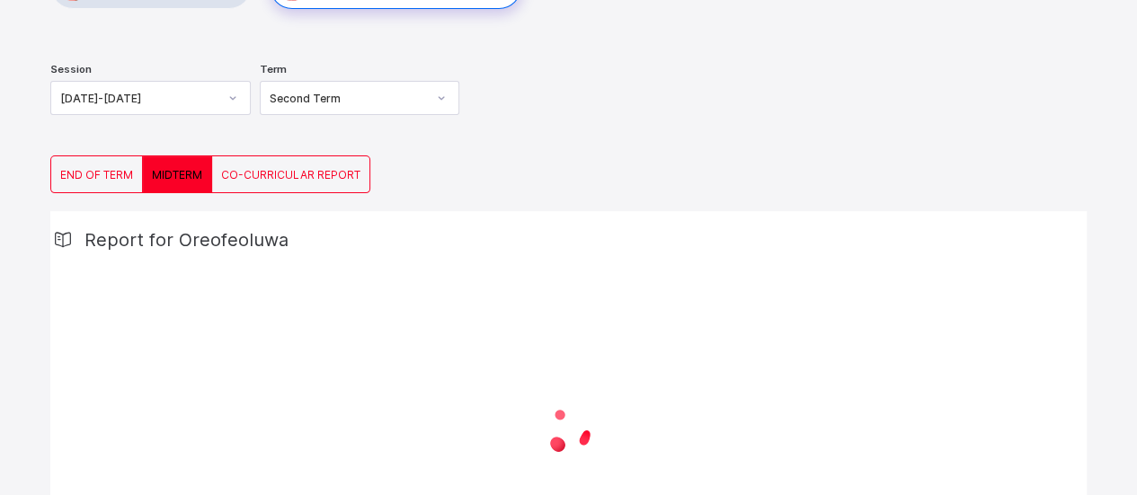
scroll to position [137, 0]
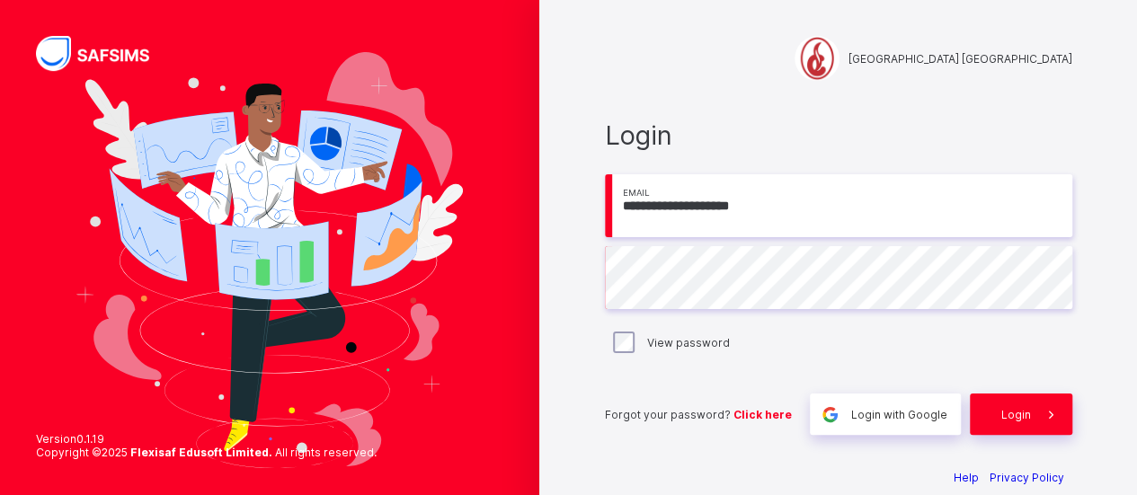
click at [888, 409] on span "Login with Google" at bounding box center [899, 414] width 96 height 13
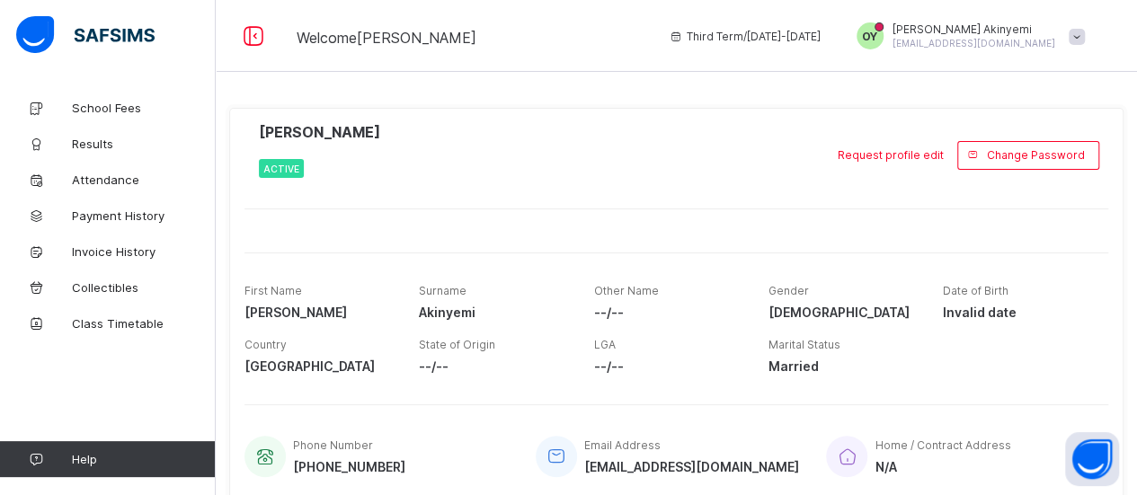
click at [95, 143] on span "Results" at bounding box center [144, 144] width 144 height 14
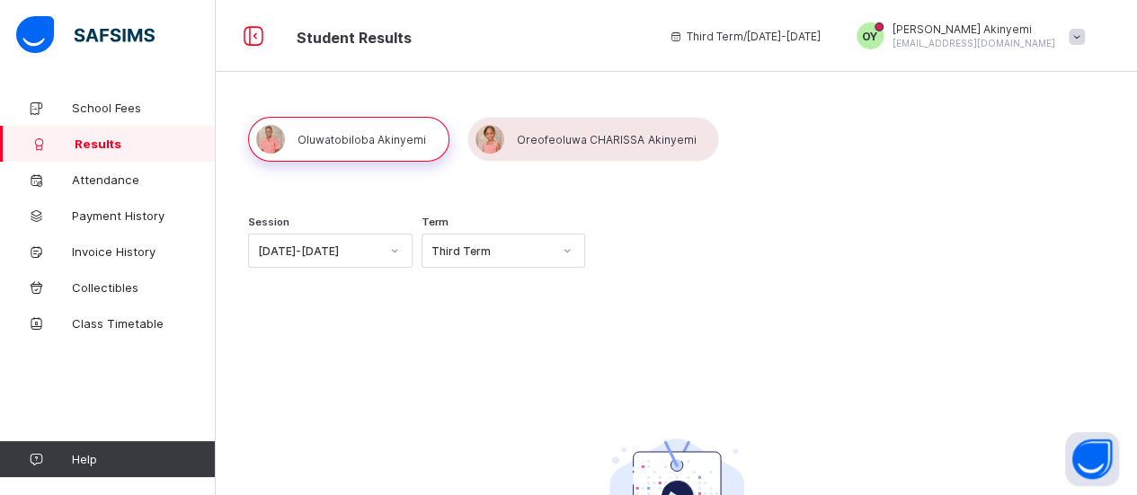
click at [398, 248] on icon at bounding box center [394, 251] width 11 height 18
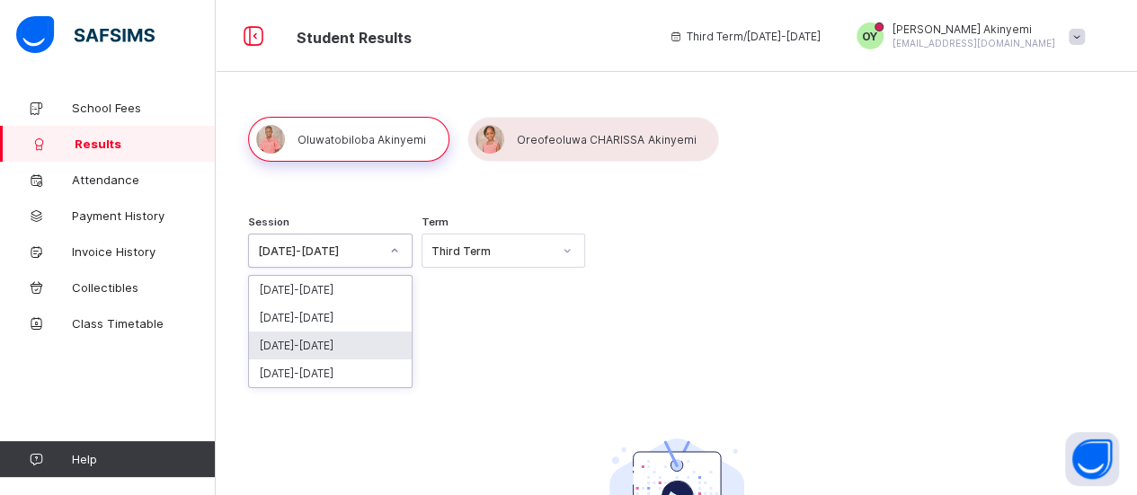
click at [311, 339] on div "2023-2024" at bounding box center [330, 346] width 163 height 28
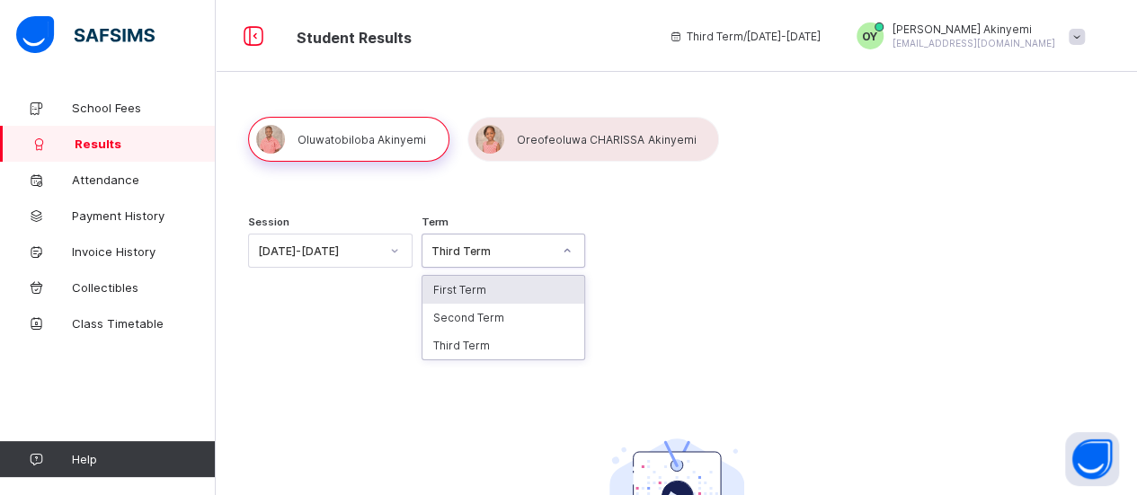
click at [571, 250] on icon at bounding box center [567, 251] width 11 height 18
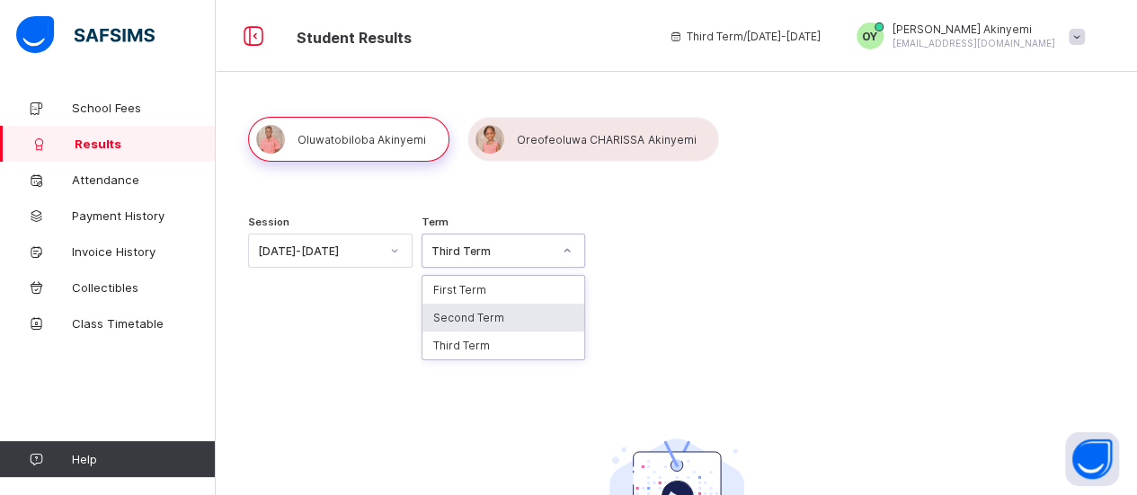
click at [455, 321] on div "Second Term" at bounding box center [504, 318] width 163 height 28
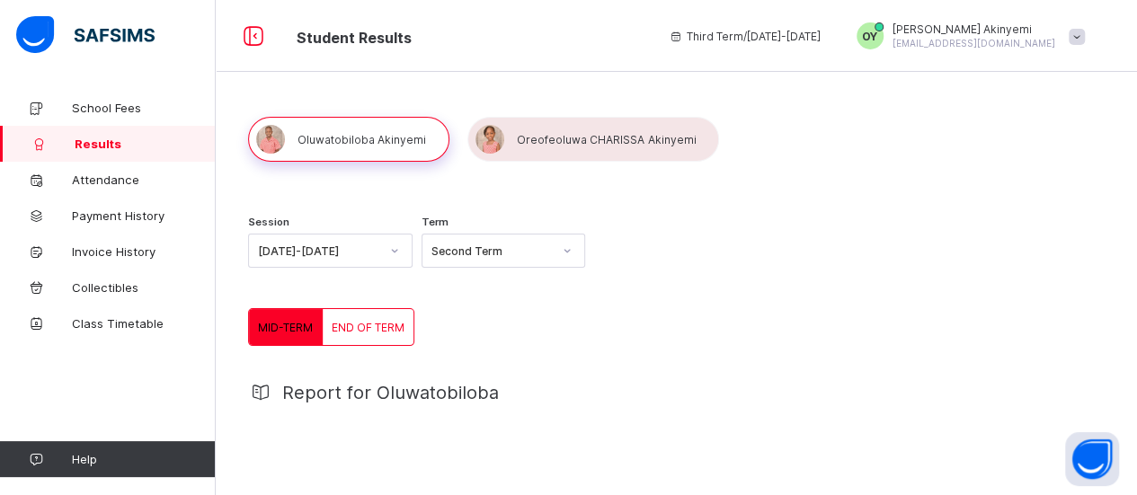
click at [552, 134] on div at bounding box center [594, 139] width 252 height 45
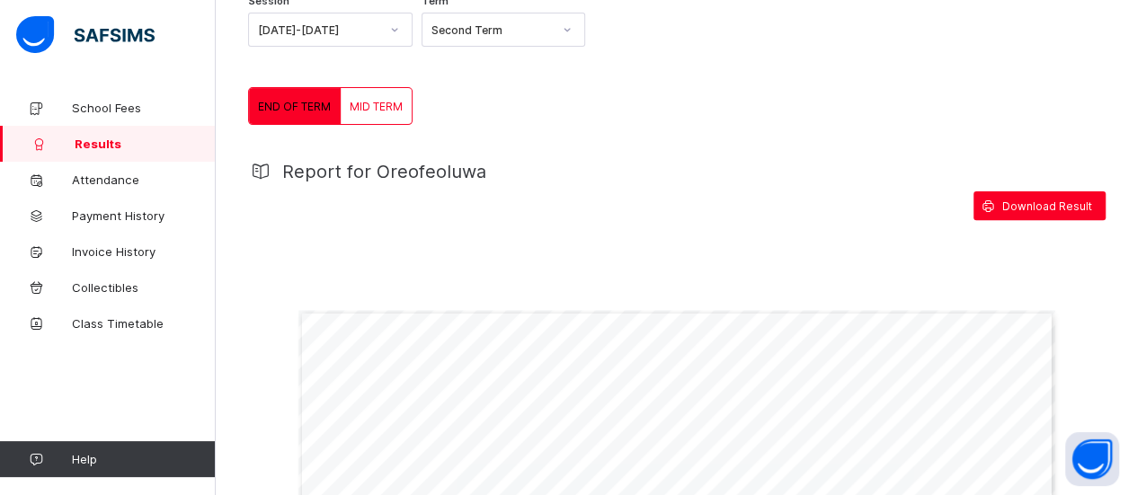
scroll to position [218, 0]
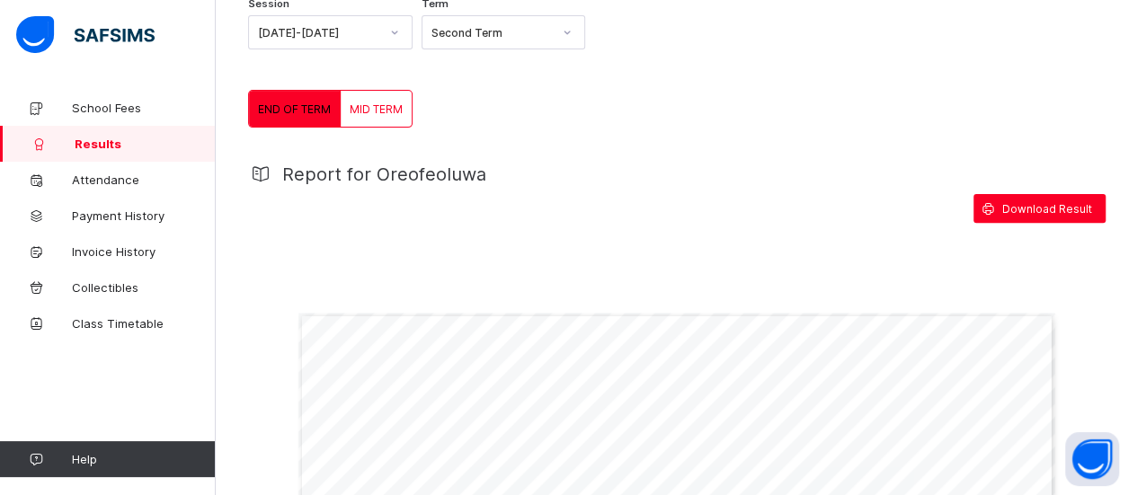
click at [1022, 209] on span "Download Result" at bounding box center [1047, 208] width 90 height 13
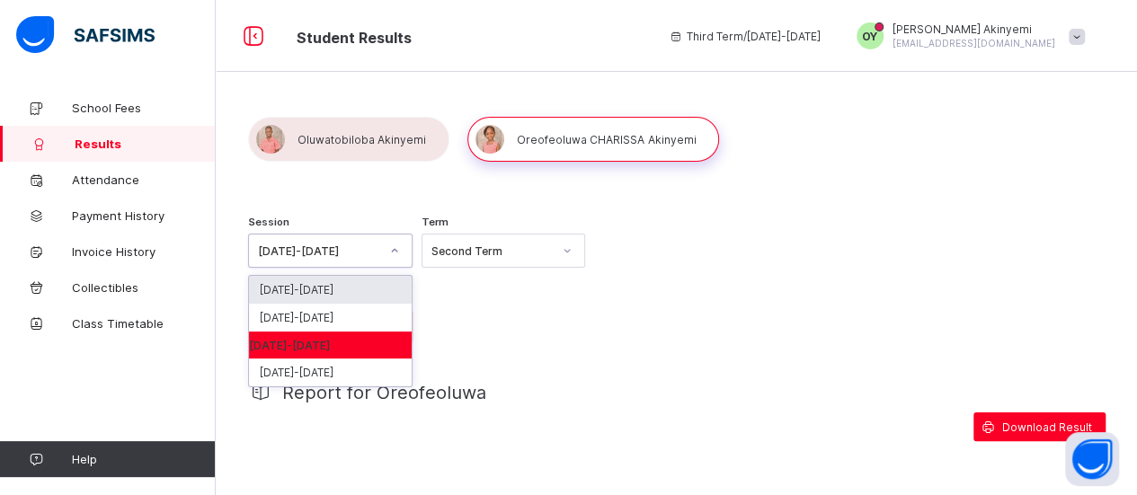
click at [397, 251] on icon at bounding box center [394, 251] width 11 height 18
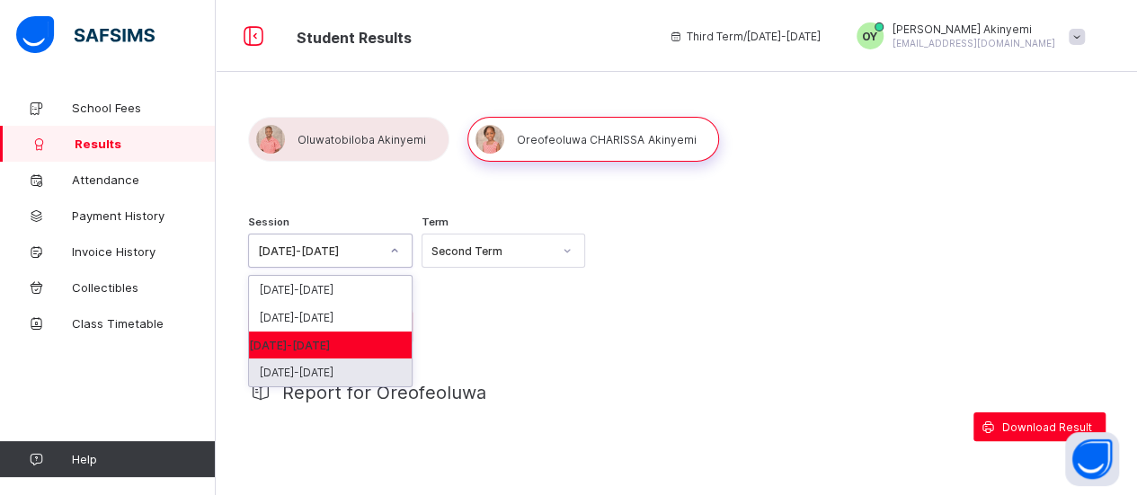
click at [317, 369] on div "2022-2023" at bounding box center [330, 373] width 163 height 28
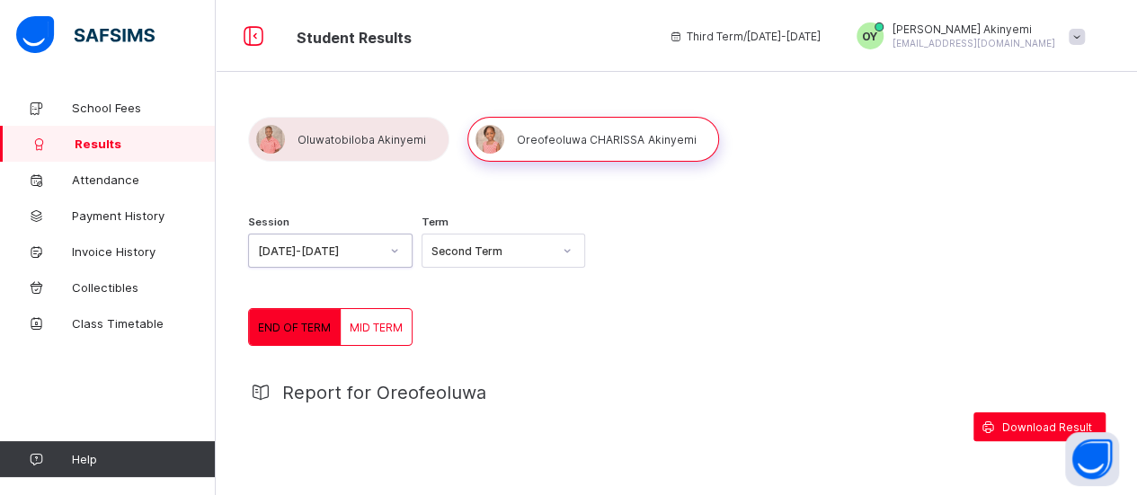
click at [573, 251] on icon at bounding box center [567, 251] width 11 height 18
click at [296, 328] on span "END OF TERM" at bounding box center [294, 327] width 73 height 13
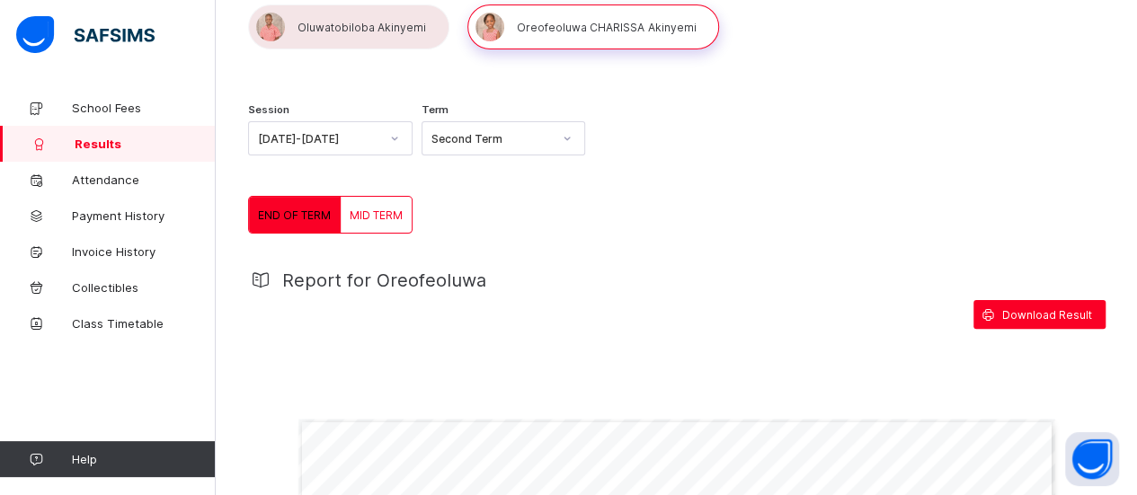
scroll to position [99, 0]
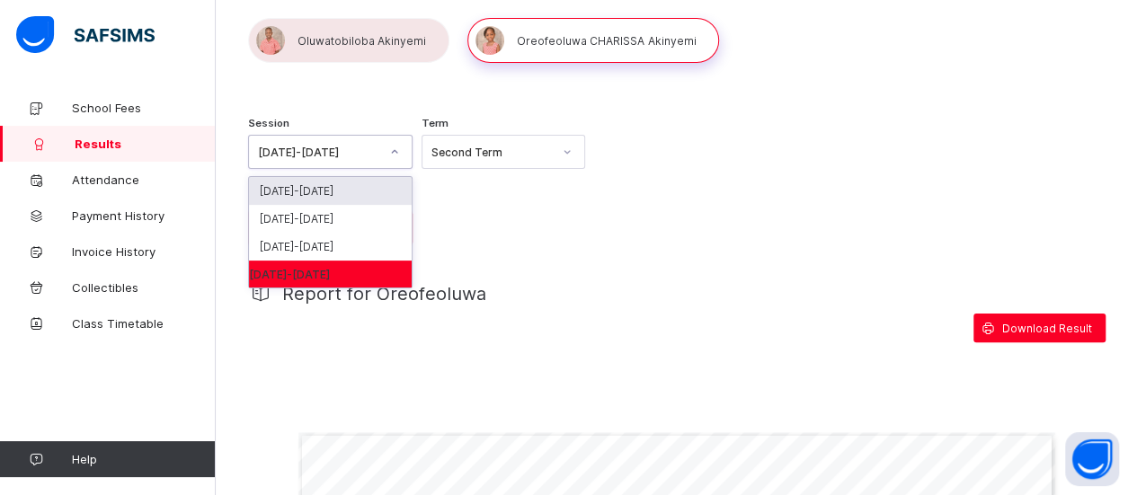
click at [396, 156] on icon at bounding box center [394, 152] width 11 height 18
click at [298, 268] on div "2022-2023" at bounding box center [330, 274] width 163 height 27
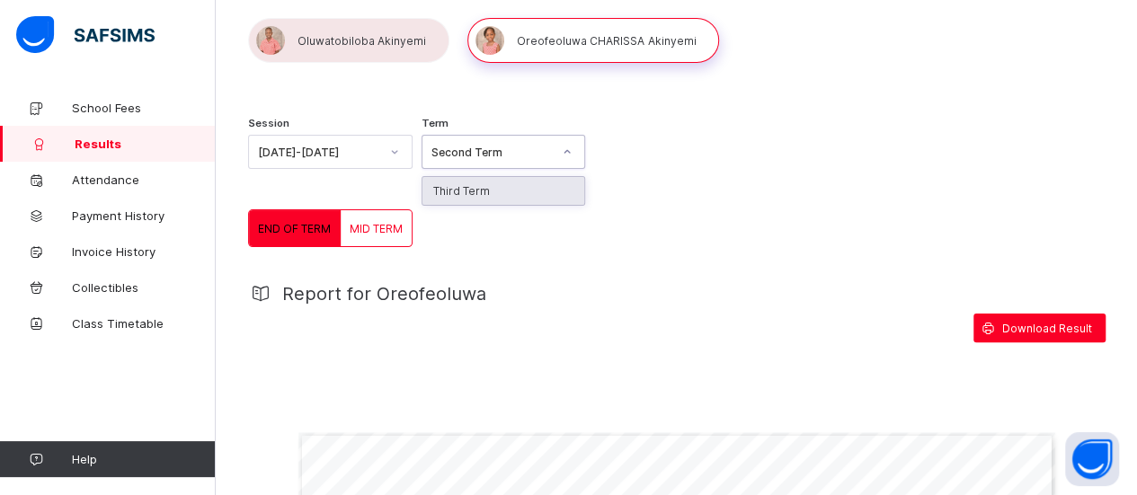
click at [570, 149] on icon at bounding box center [567, 152] width 11 height 18
click at [500, 188] on div "Third Term" at bounding box center [504, 191] width 163 height 28
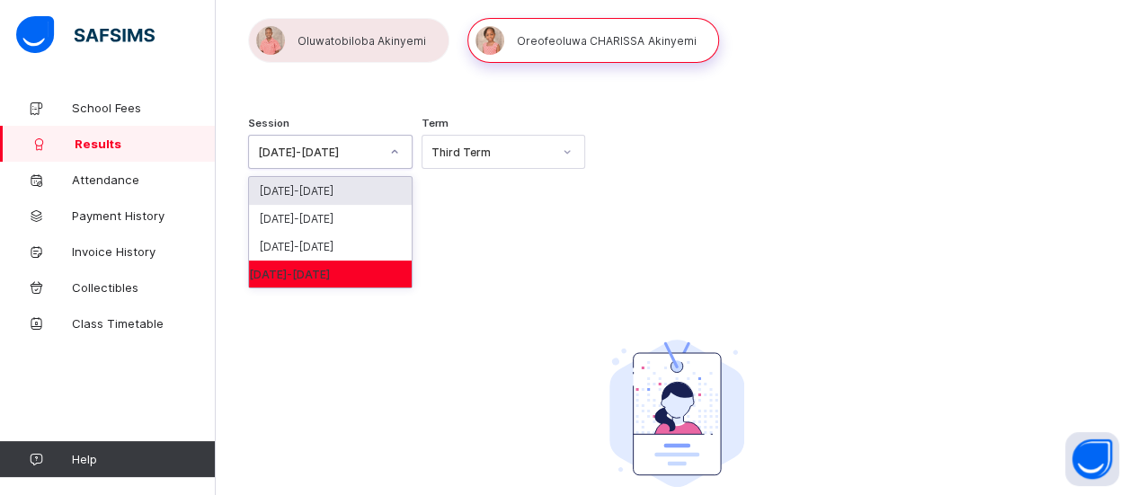
click at [395, 154] on icon at bounding box center [394, 152] width 11 height 18
click at [294, 271] on div "2022-2023" at bounding box center [330, 274] width 163 height 27
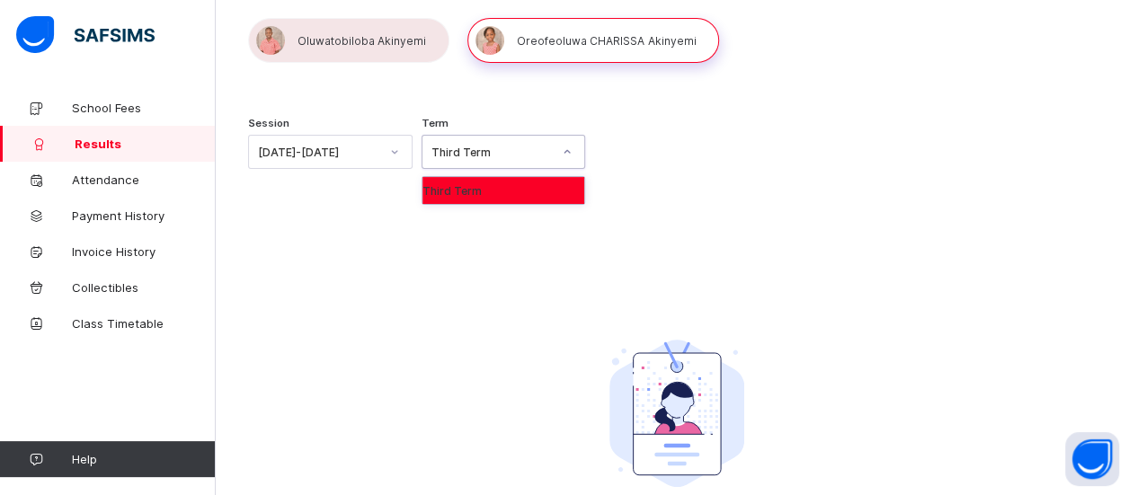
click at [573, 154] on icon at bounding box center [567, 152] width 11 height 18
click at [486, 190] on div "Third Term" at bounding box center [504, 190] width 163 height 27
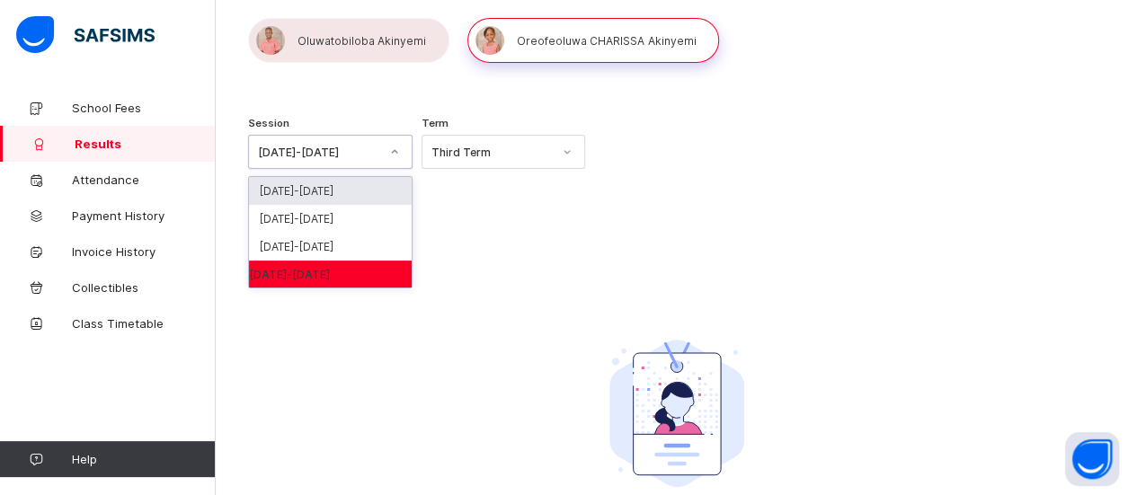
click at [400, 155] on icon at bounding box center [394, 152] width 11 height 18
click at [322, 267] on div "2022-2023" at bounding box center [330, 274] width 163 height 27
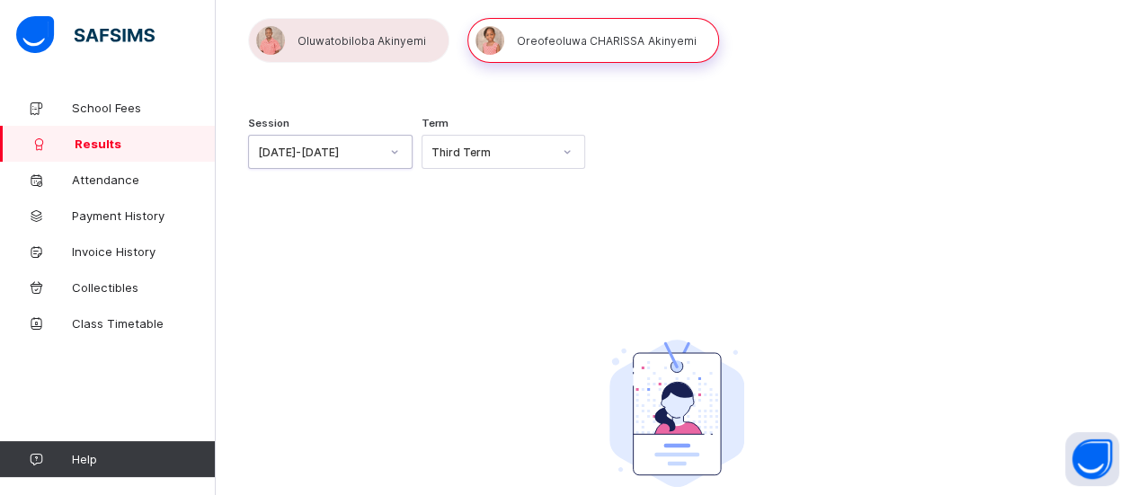
click at [573, 152] on icon at bounding box center [567, 152] width 11 height 18
click at [498, 194] on div "Third Term" at bounding box center [504, 190] width 163 height 27
click at [573, 154] on icon at bounding box center [567, 152] width 11 height 18
click at [397, 156] on icon at bounding box center [394, 152] width 11 height 18
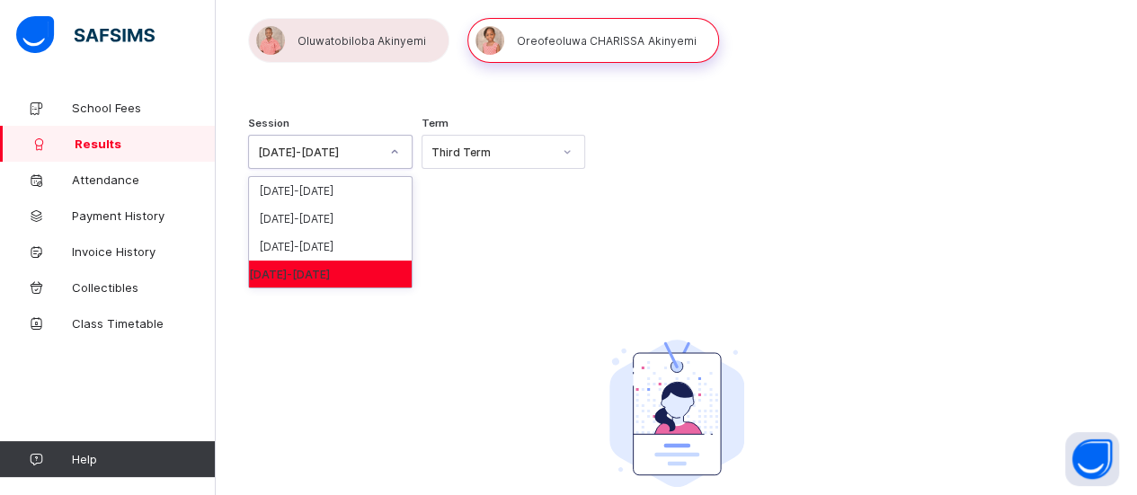
click at [281, 272] on div "2022-2023" at bounding box center [330, 274] width 163 height 27
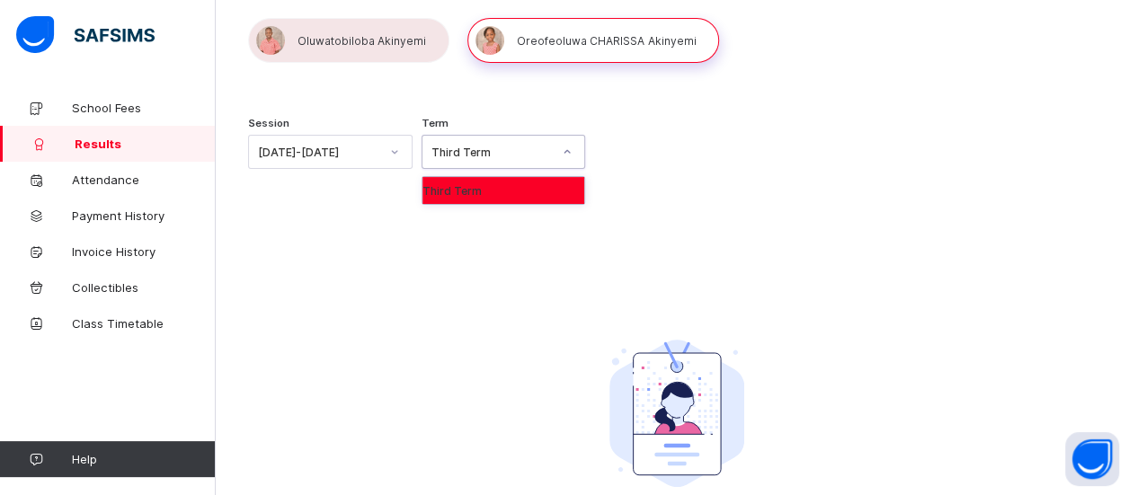
click at [573, 150] on icon at bounding box center [567, 152] width 11 height 18
click at [512, 192] on div "Third Term" at bounding box center [504, 190] width 163 height 27
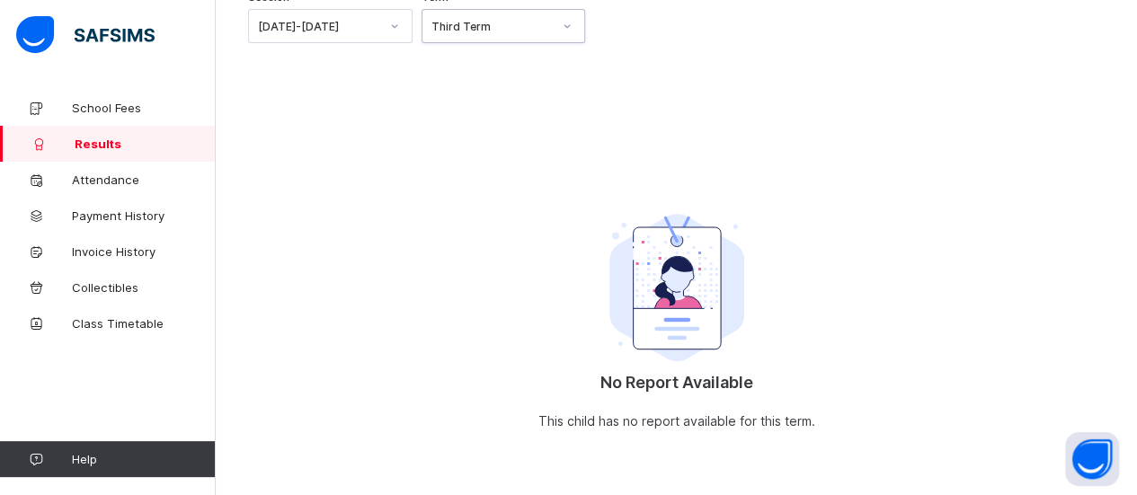
scroll to position [0, 0]
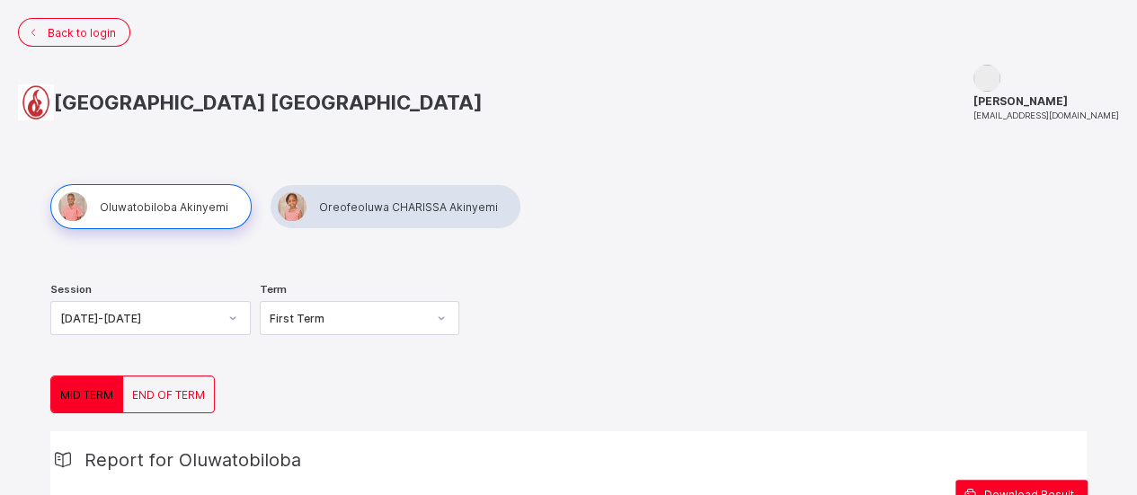
click at [414, 203] on div at bounding box center [396, 206] width 252 height 45
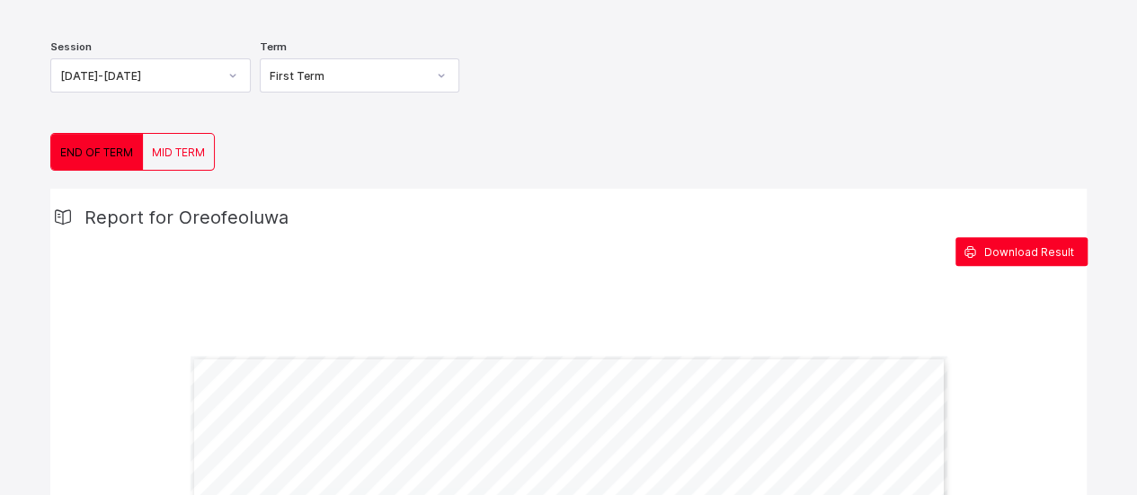
scroll to position [194, 0]
